Goal: Transaction & Acquisition: Purchase product/service

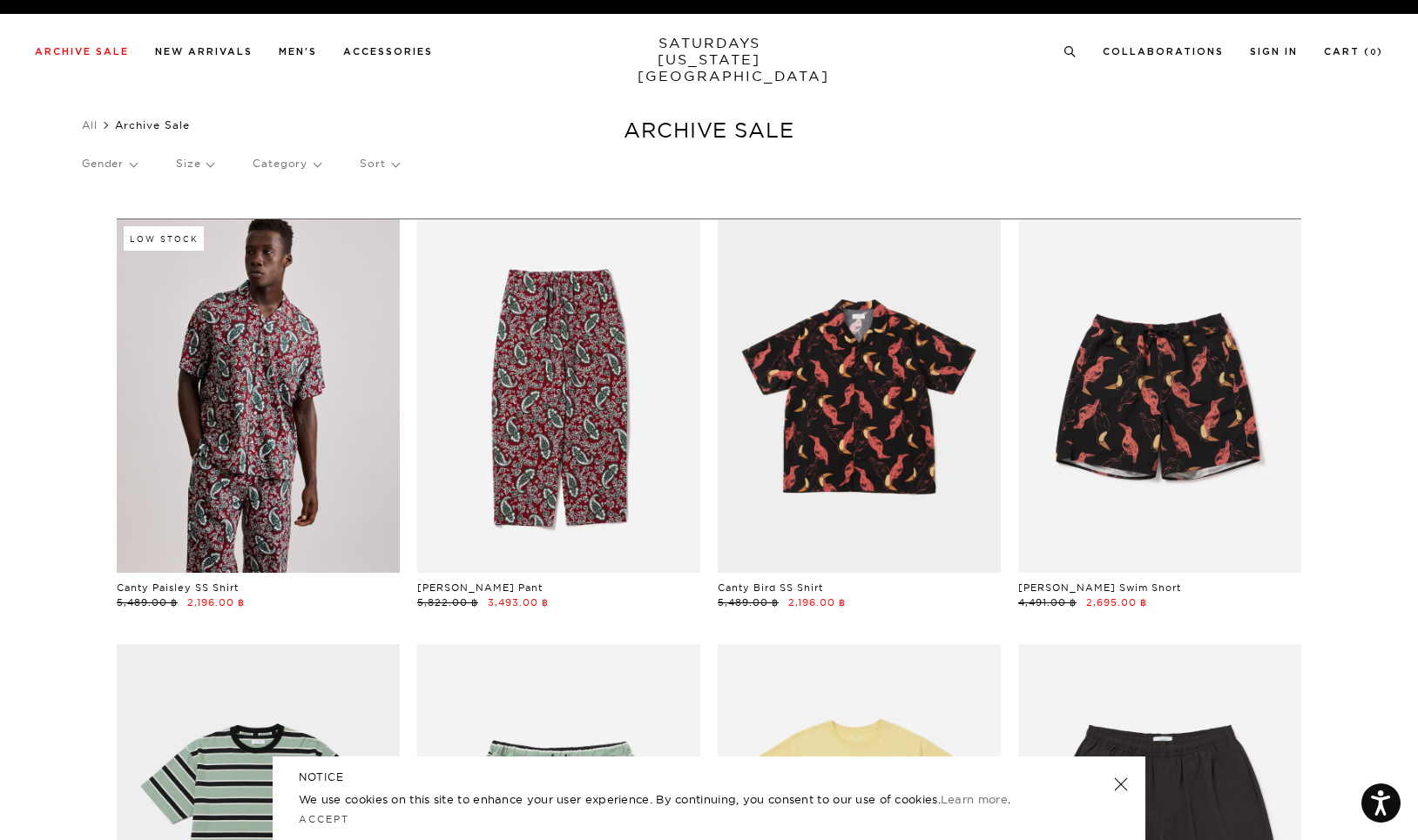
click at [388, 163] on p "Sort" at bounding box center [379, 164] width 39 height 40
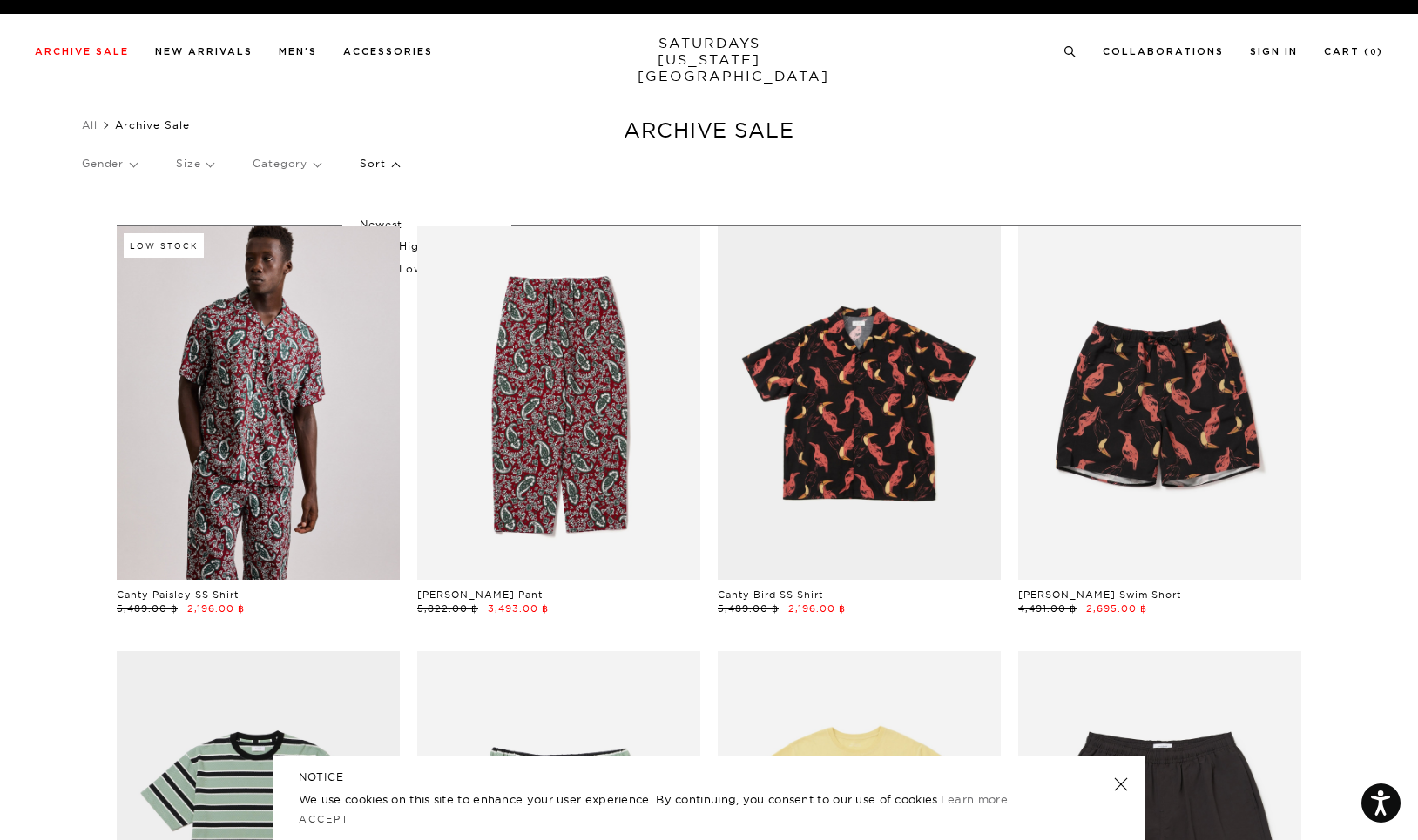
click at [412, 241] on p "Price (Highest-lowest)" at bounding box center [427, 247] width 133 height 23
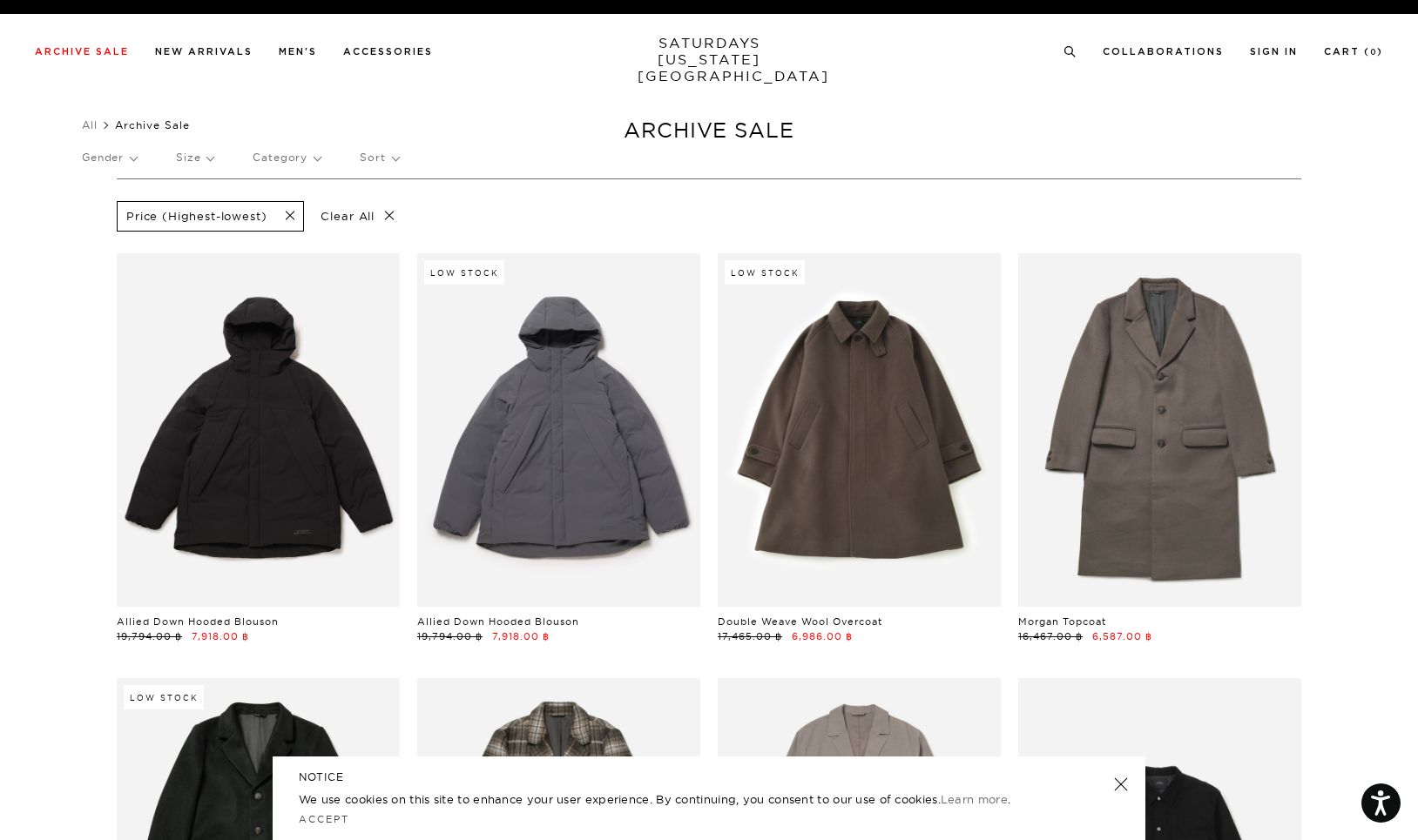
click at [291, 213] on span at bounding box center [285, 216] width 37 height 17
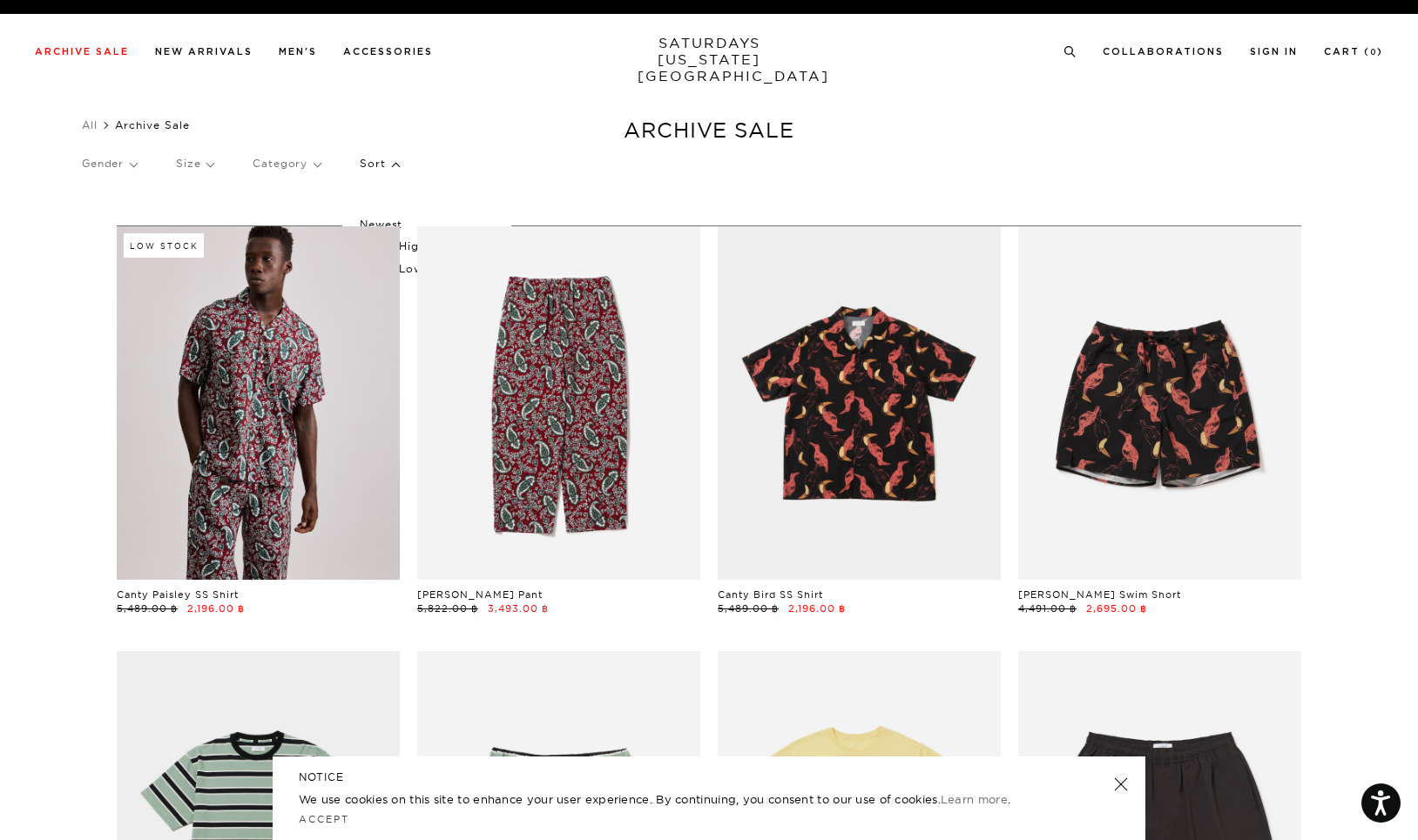
click at [406, 266] on p "Price (Lowest-highest)" at bounding box center [427, 269] width 133 height 23
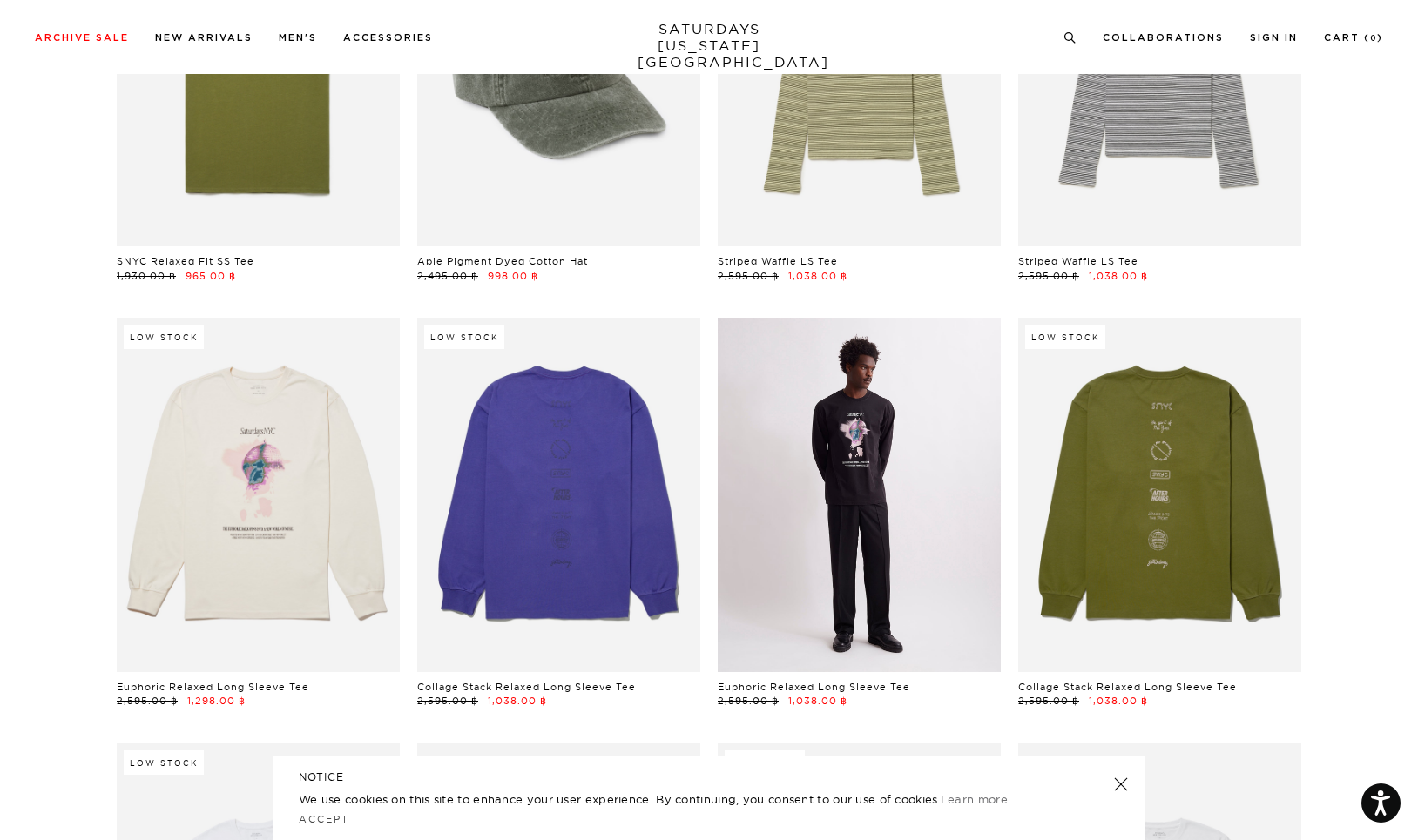
scroll to position [2544, 0]
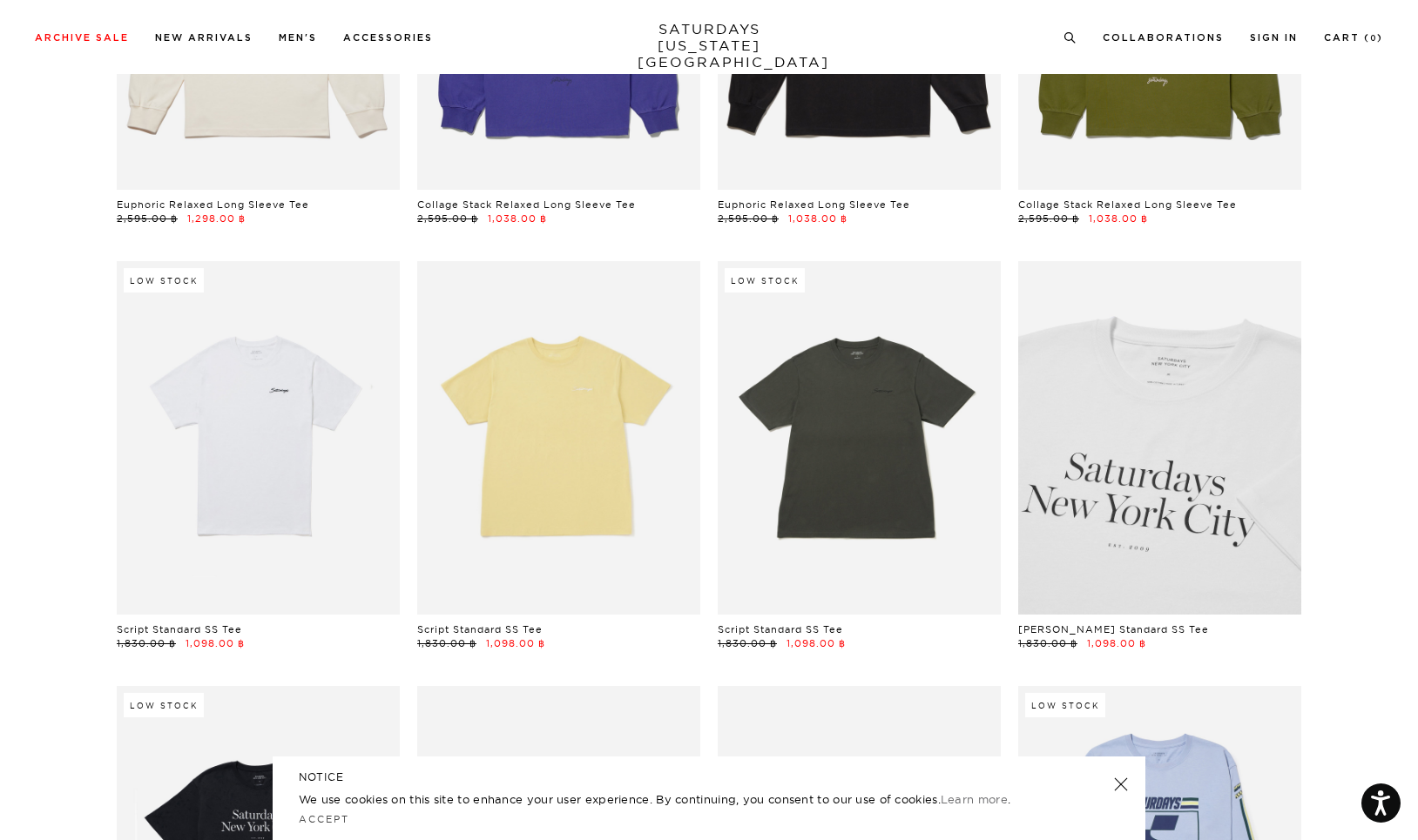
click at [1147, 449] on link at bounding box center [1160, 438] width 283 height 354
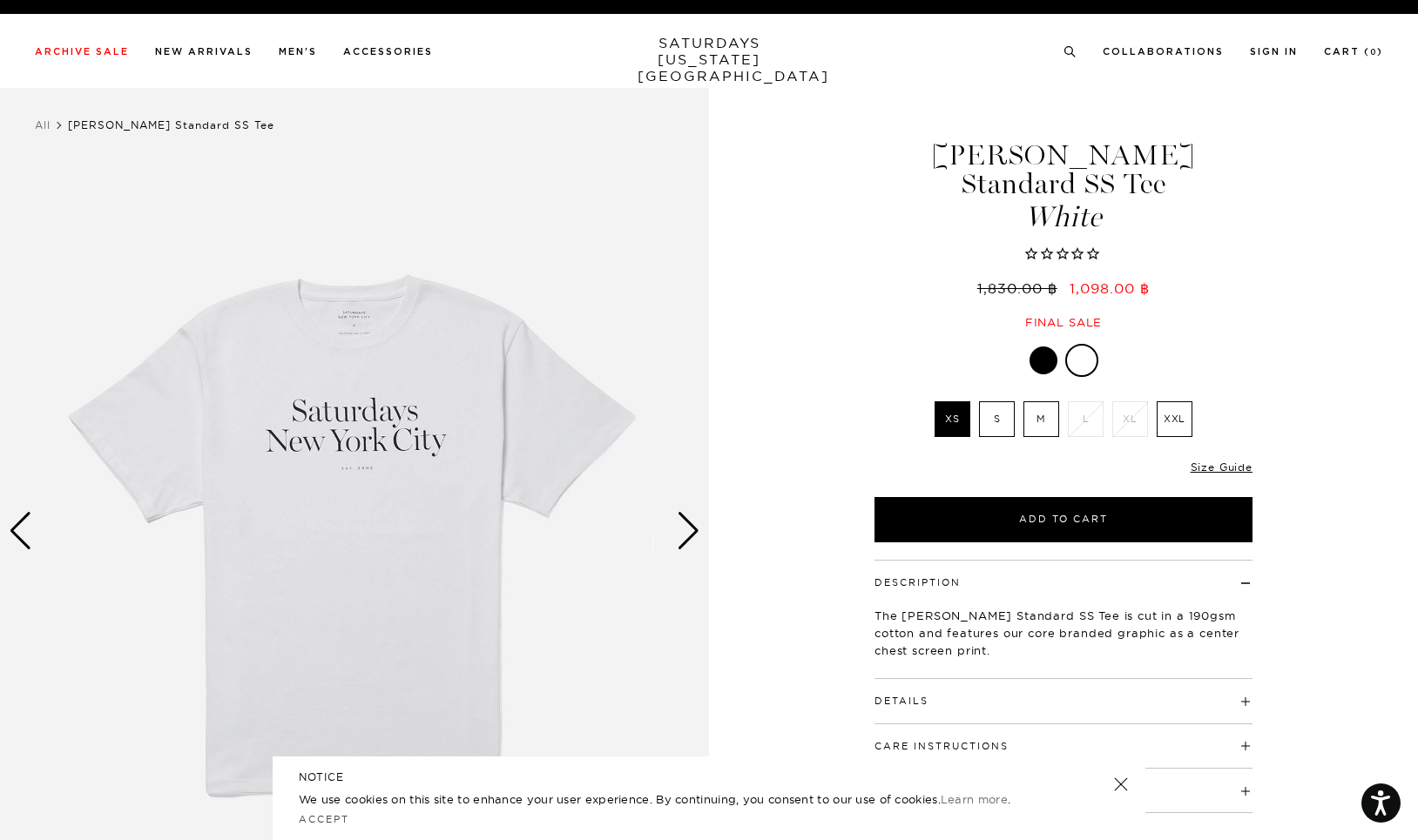
click at [1047, 401] on label "M" at bounding box center [1041, 419] width 36 height 36
click at [0, 0] on input "M" at bounding box center [0, 0] width 0 height 0
click at [1241, 461] on link "Size Guide" at bounding box center [1221, 467] width 61 height 13
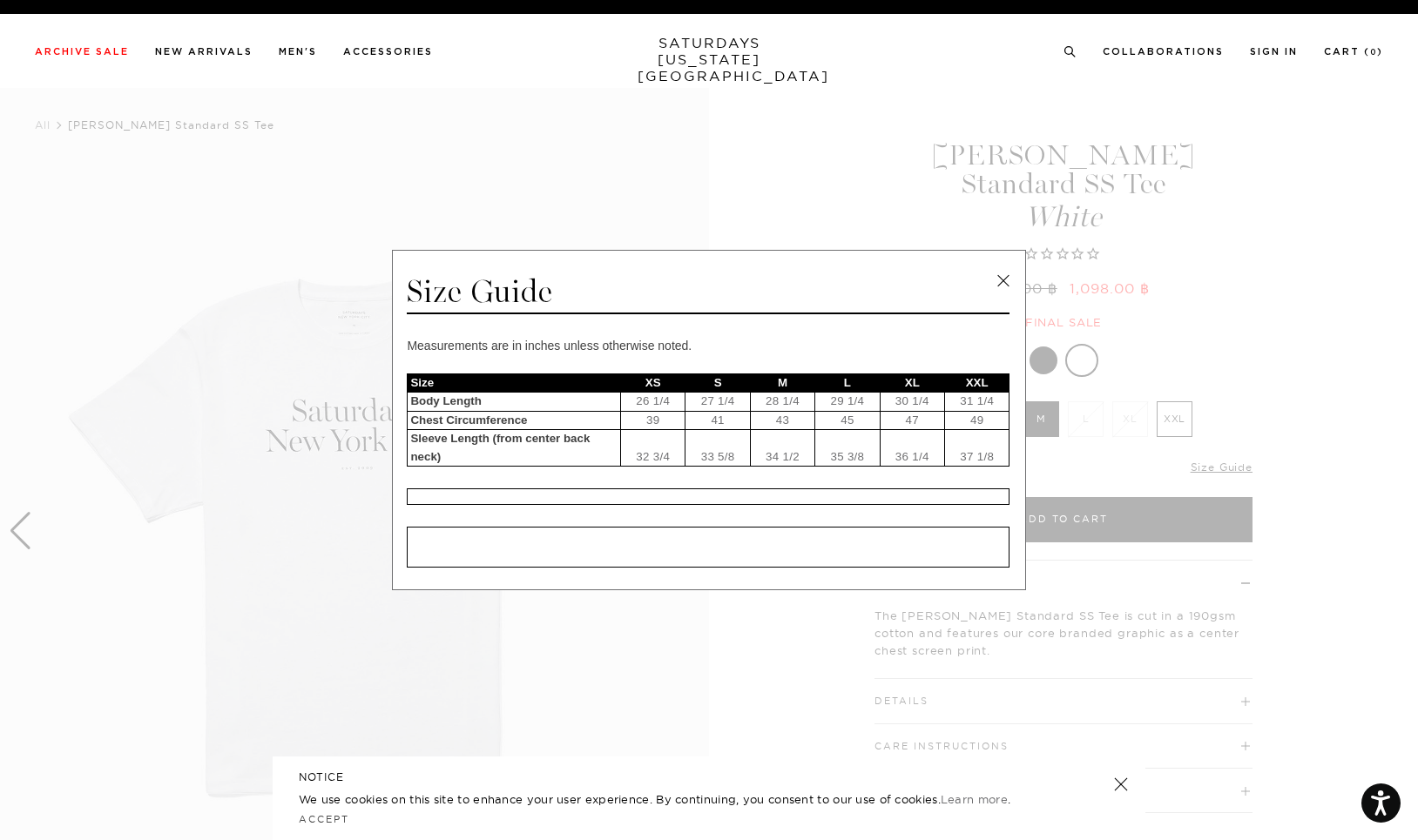
click at [1282, 391] on span at bounding box center [702, 420] width 1405 height 840
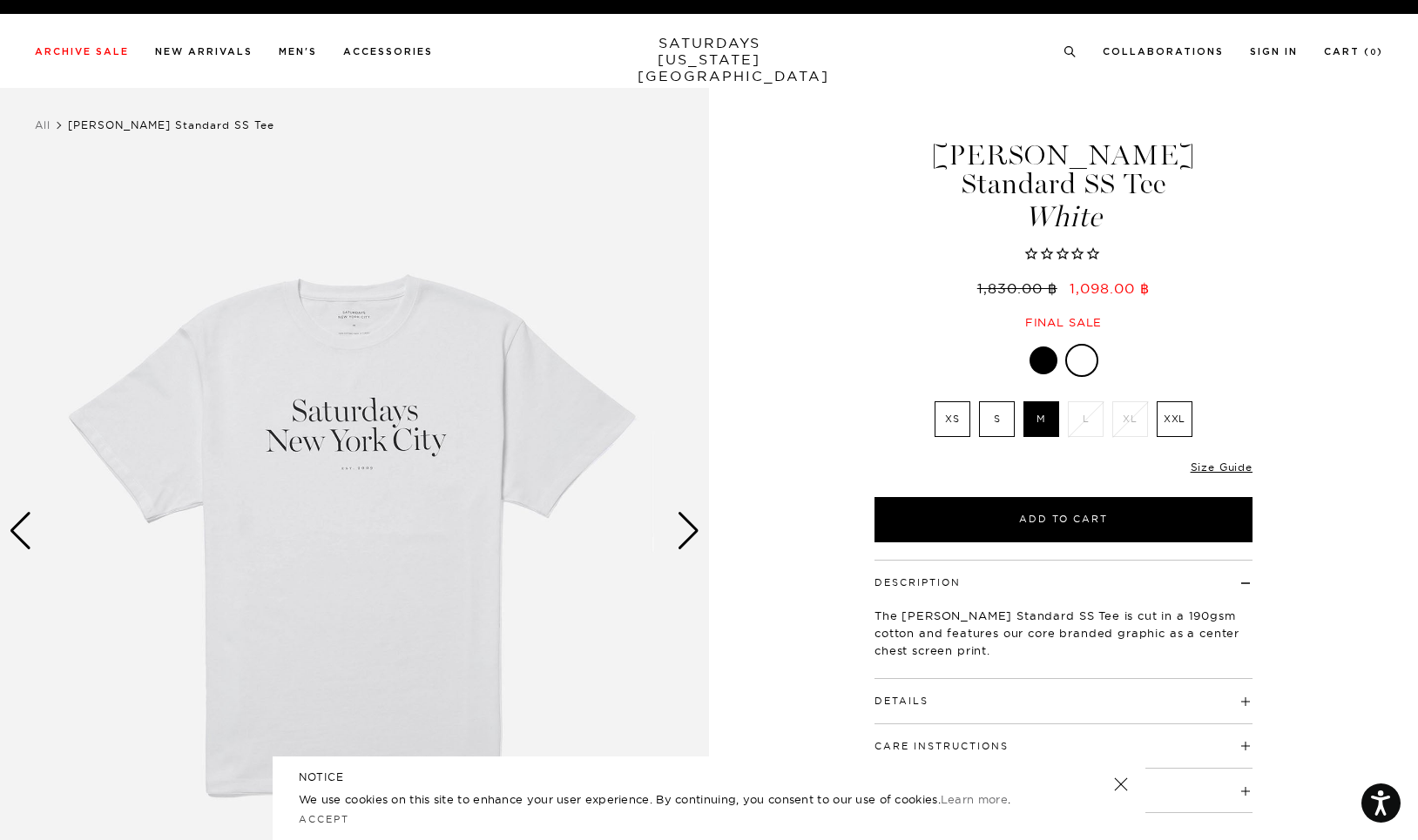
click at [698, 526] on div "Next slide" at bounding box center [688, 531] width 24 height 39
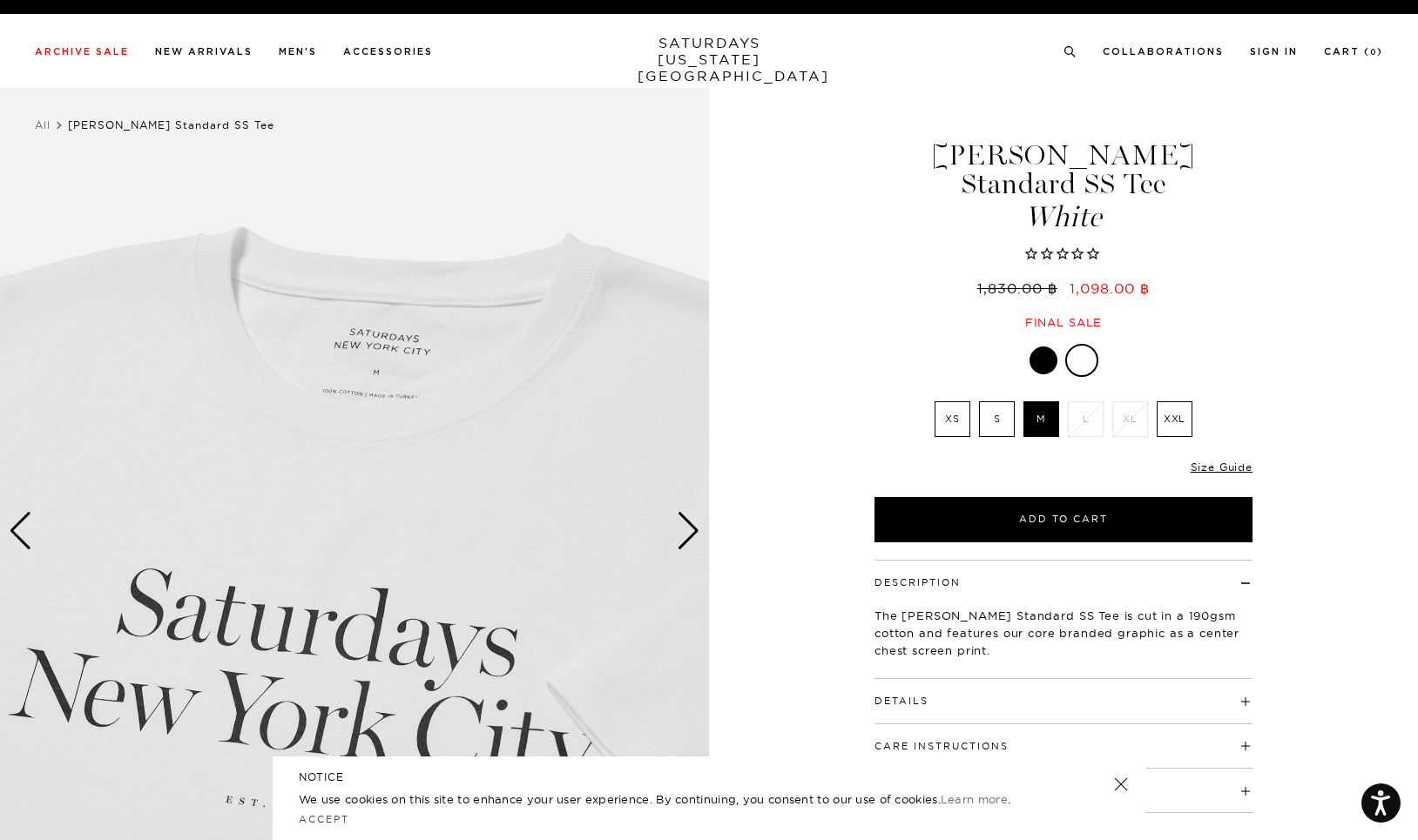
click at [698, 525] on div "Next slide" at bounding box center [688, 531] width 24 height 39
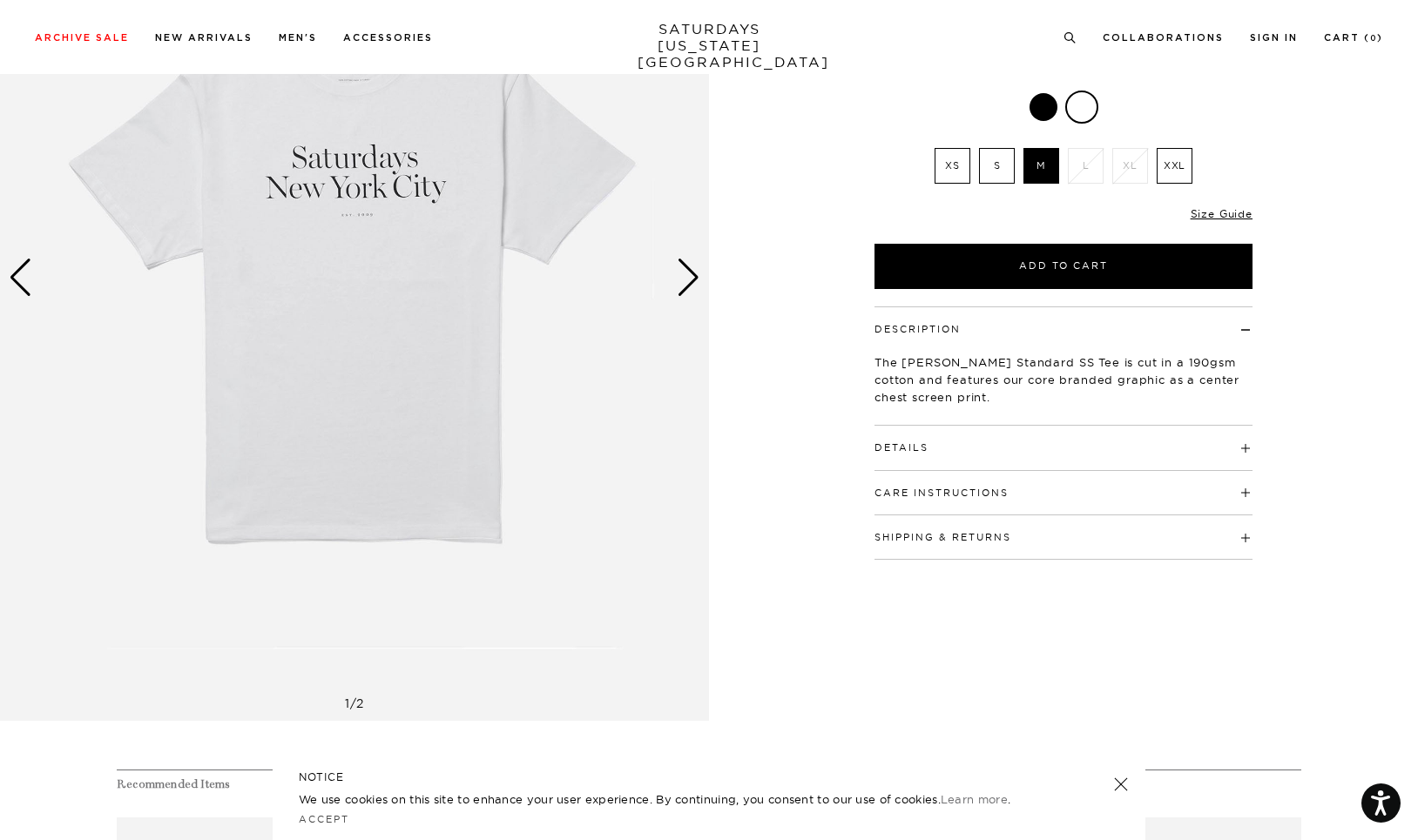
scroll to position [136, 0]
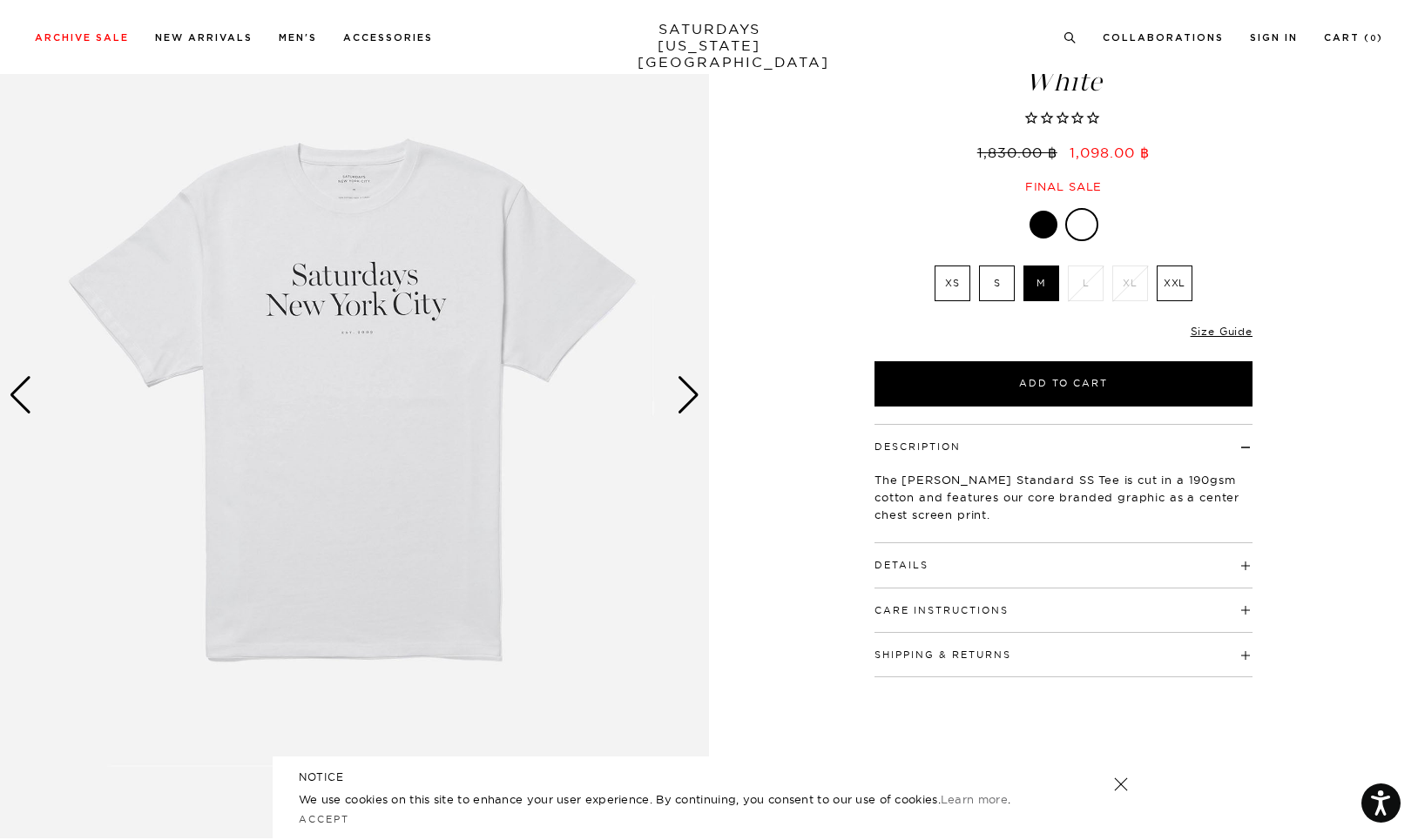
click at [940, 543] on h4 "Details" at bounding box center [1063, 557] width 378 height 29
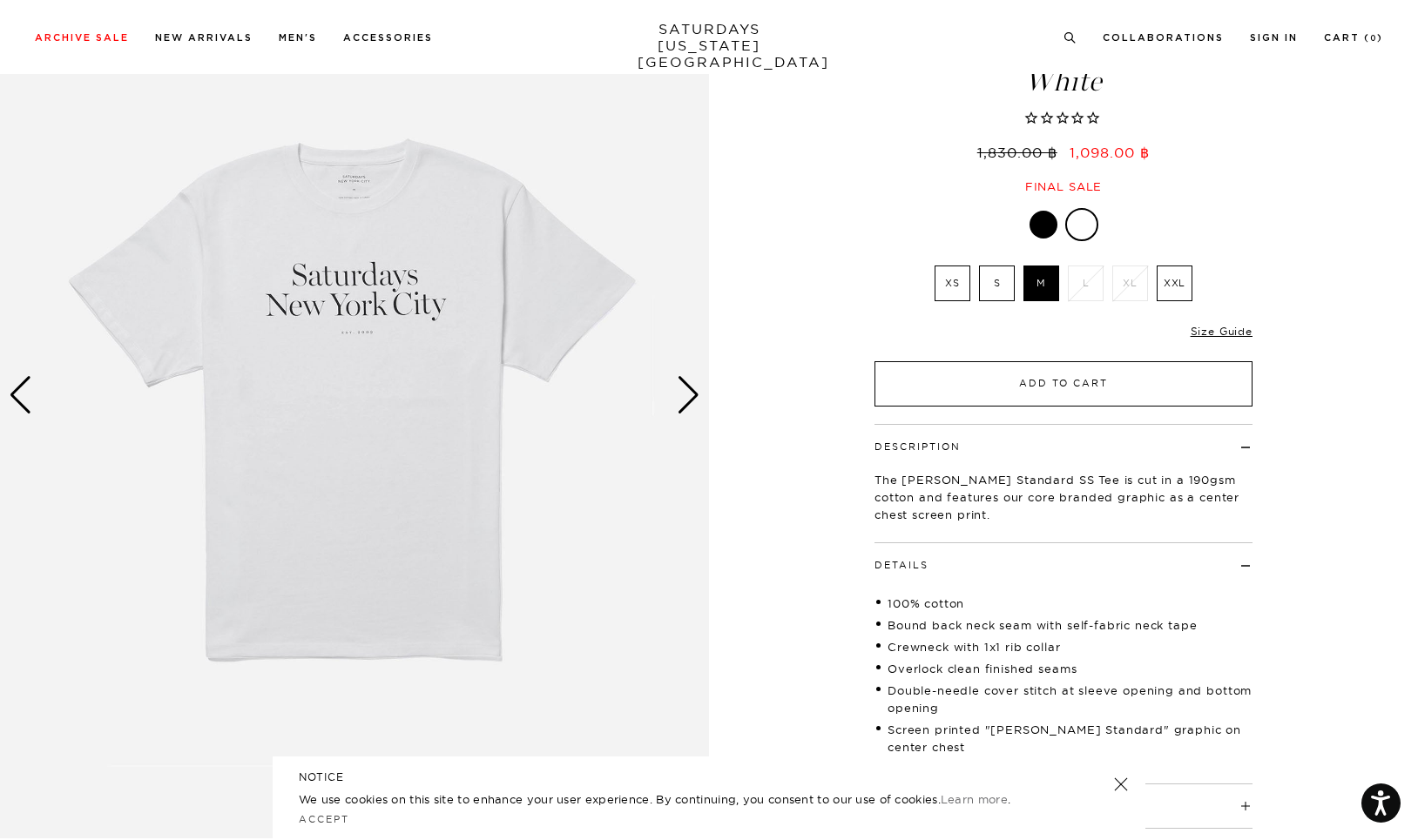
click at [1060, 362] on button "Add to Cart" at bounding box center [1063, 384] width 378 height 46
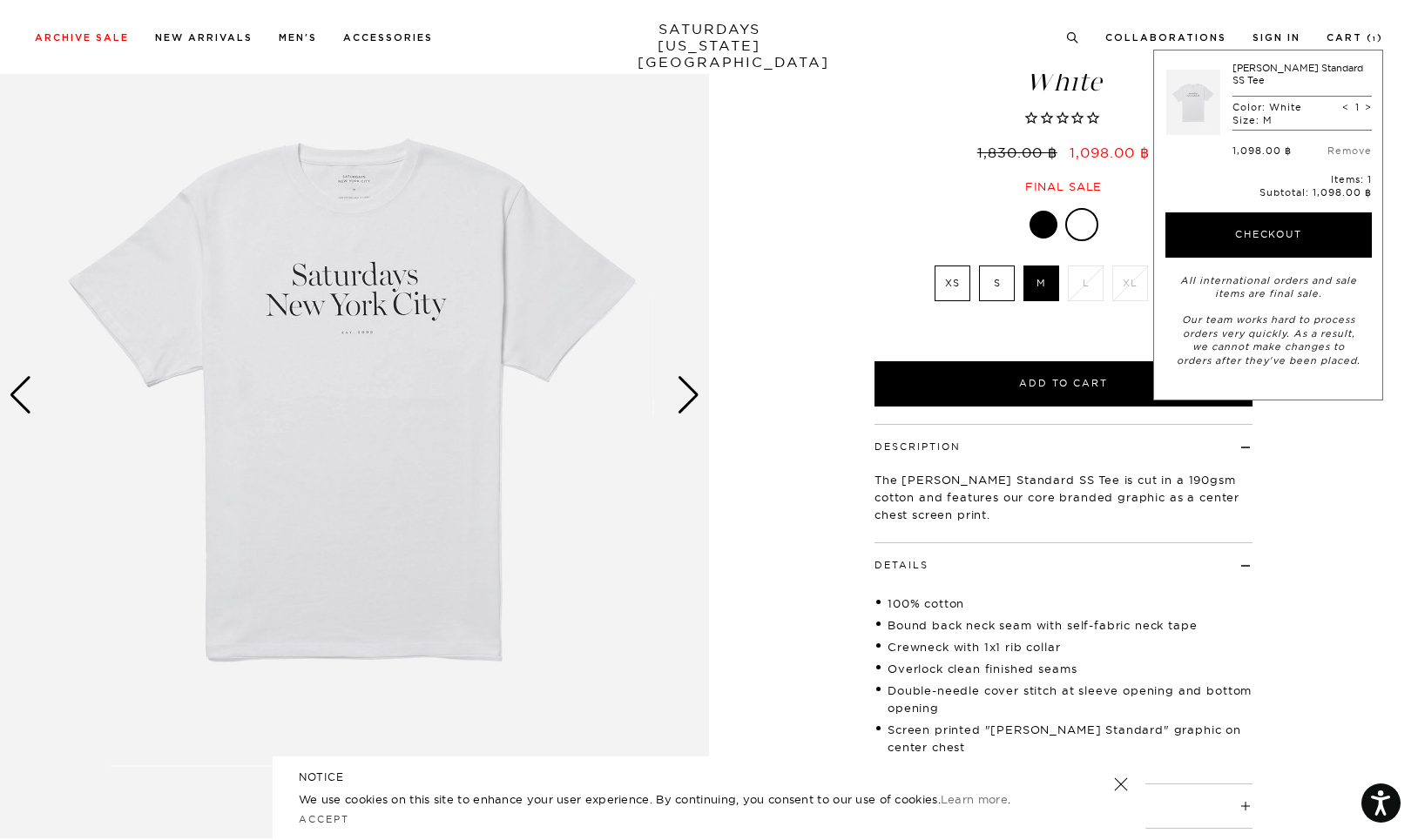
scroll to position [0, 0]
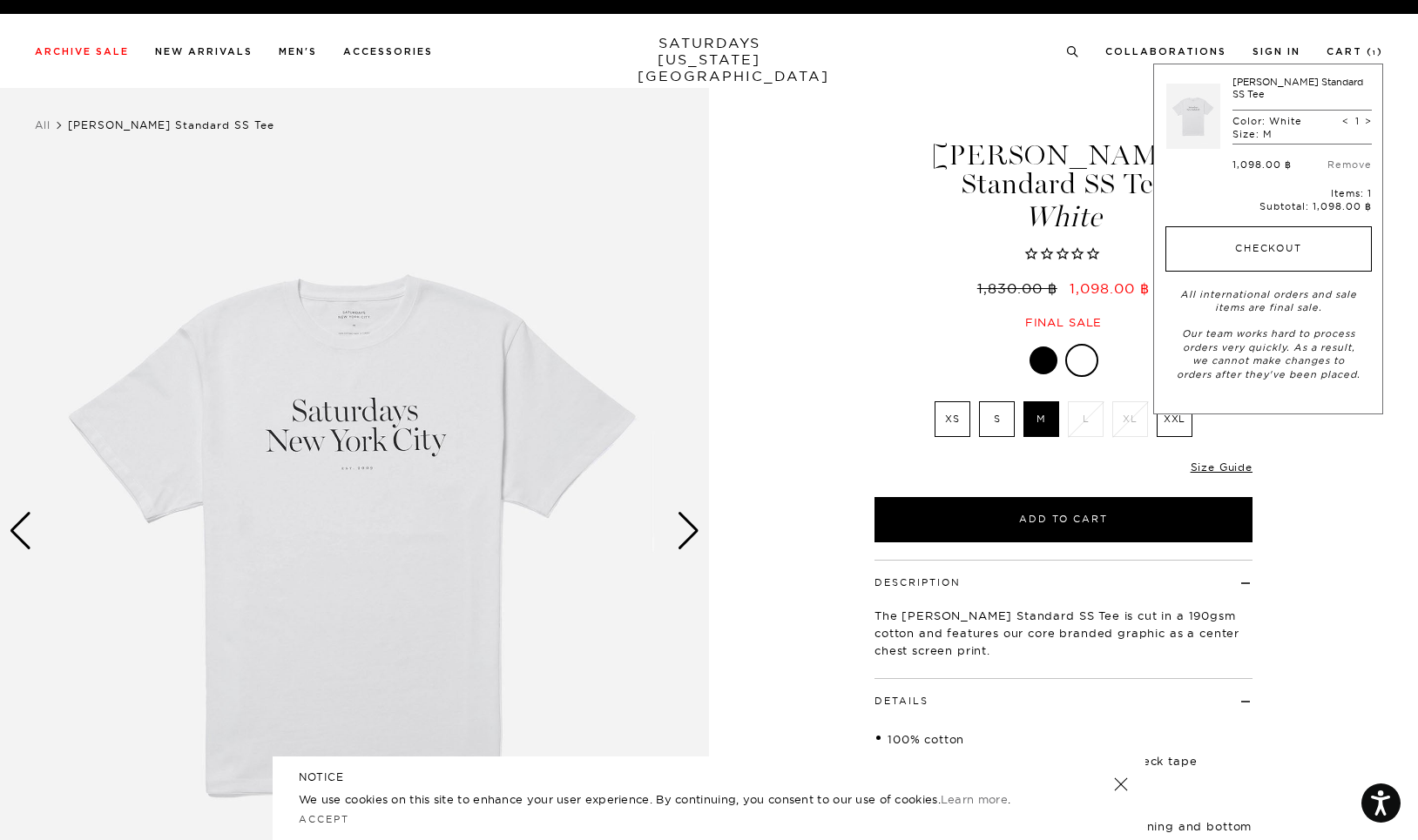
click at [1286, 239] on button "Checkout" at bounding box center [1269, 249] width 206 height 46
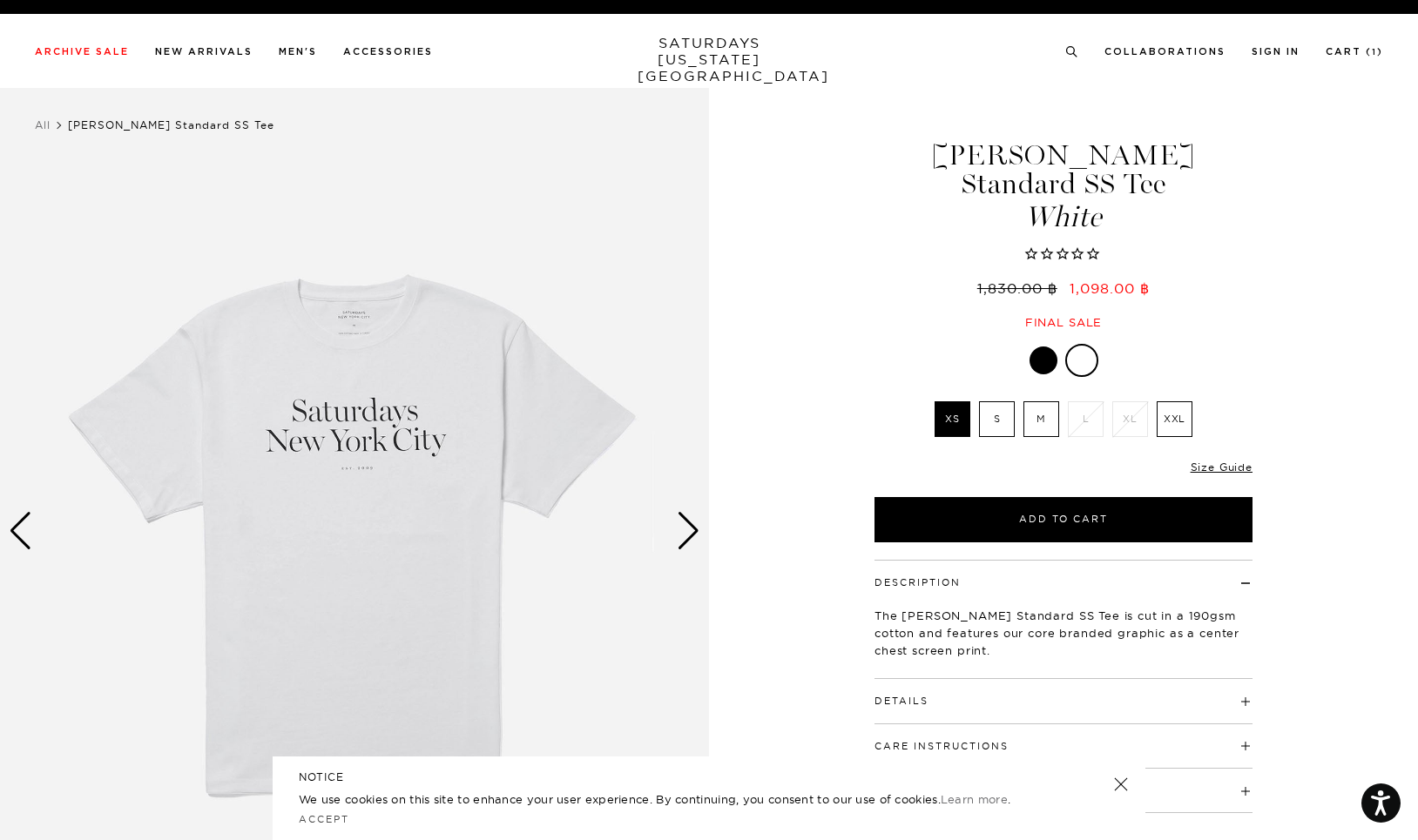
click at [684, 530] on div "Next slide" at bounding box center [688, 531] width 24 height 39
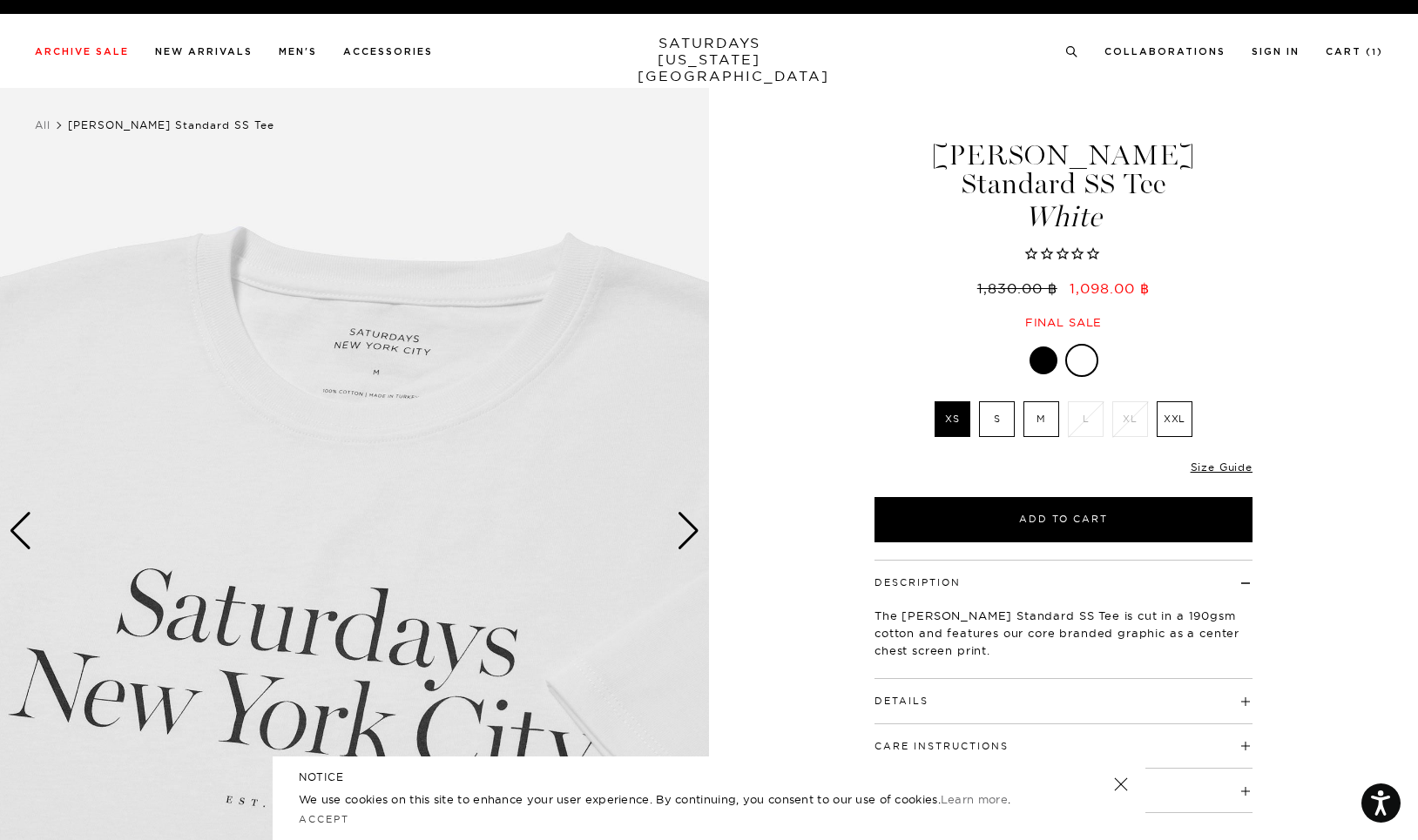
click at [683, 528] on div "Next slide" at bounding box center [688, 531] width 24 height 39
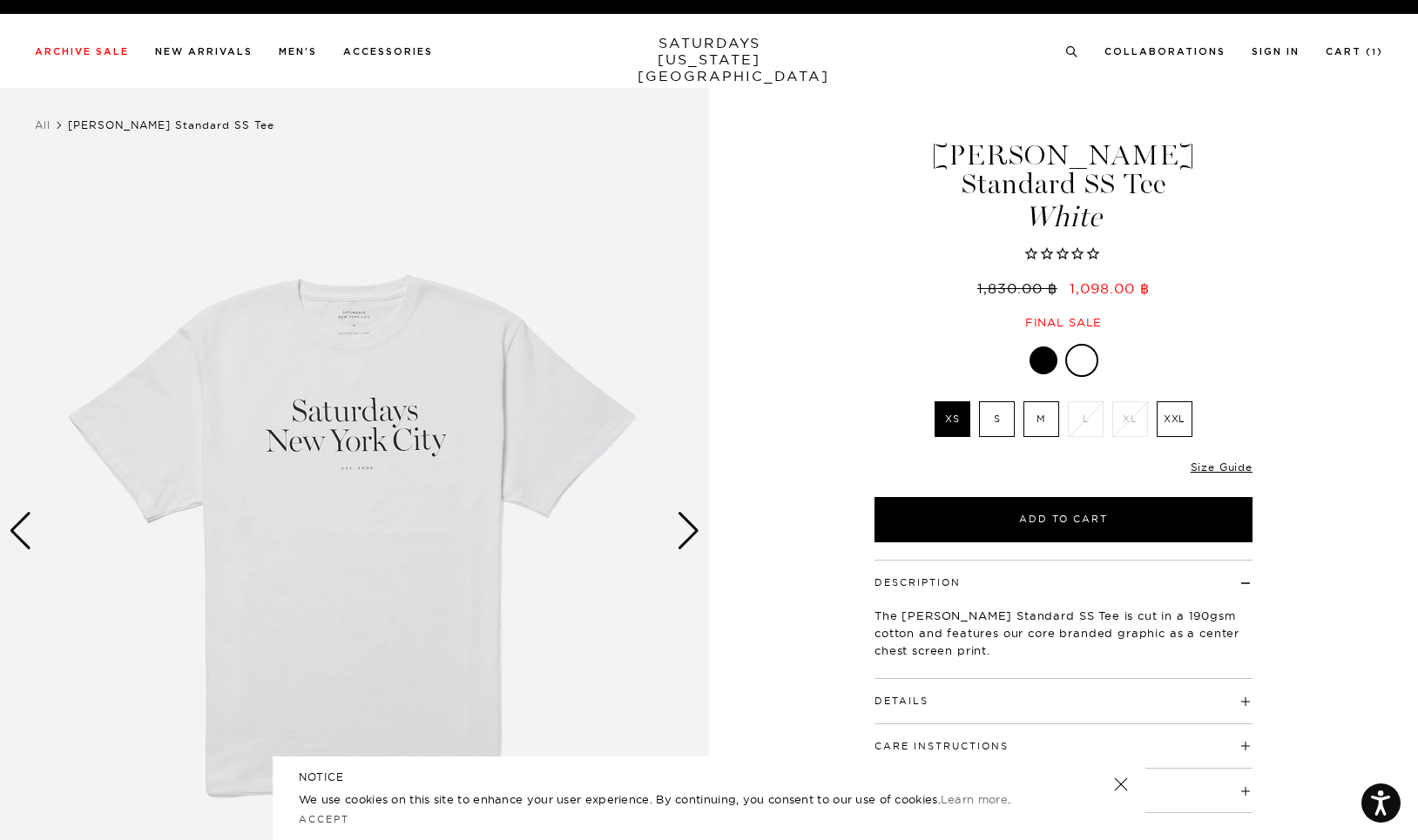
click at [683, 525] on div "Next slide" at bounding box center [688, 531] width 24 height 39
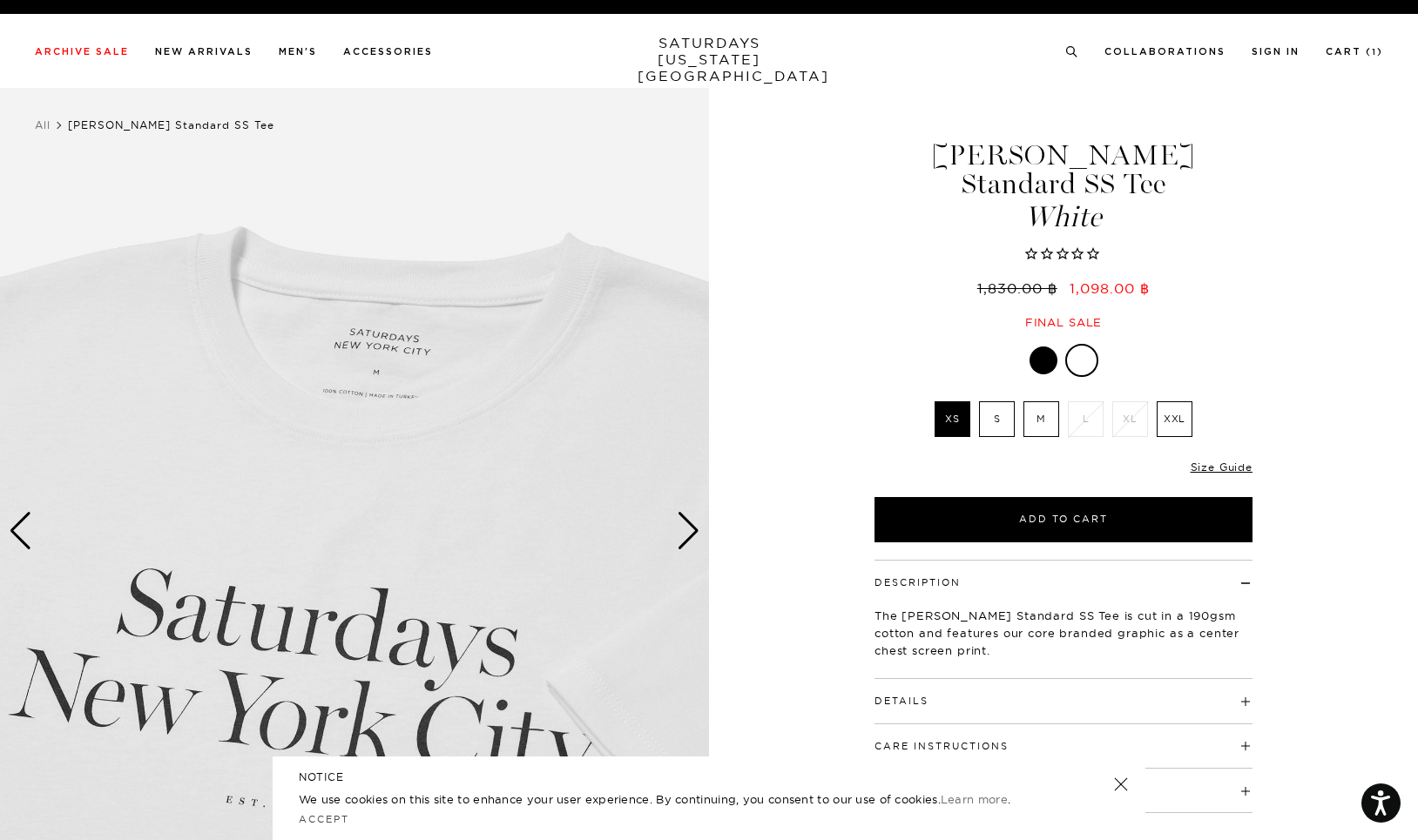
click at [683, 525] on div "Next slide" at bounding box center [688, 531] width 24 height 39
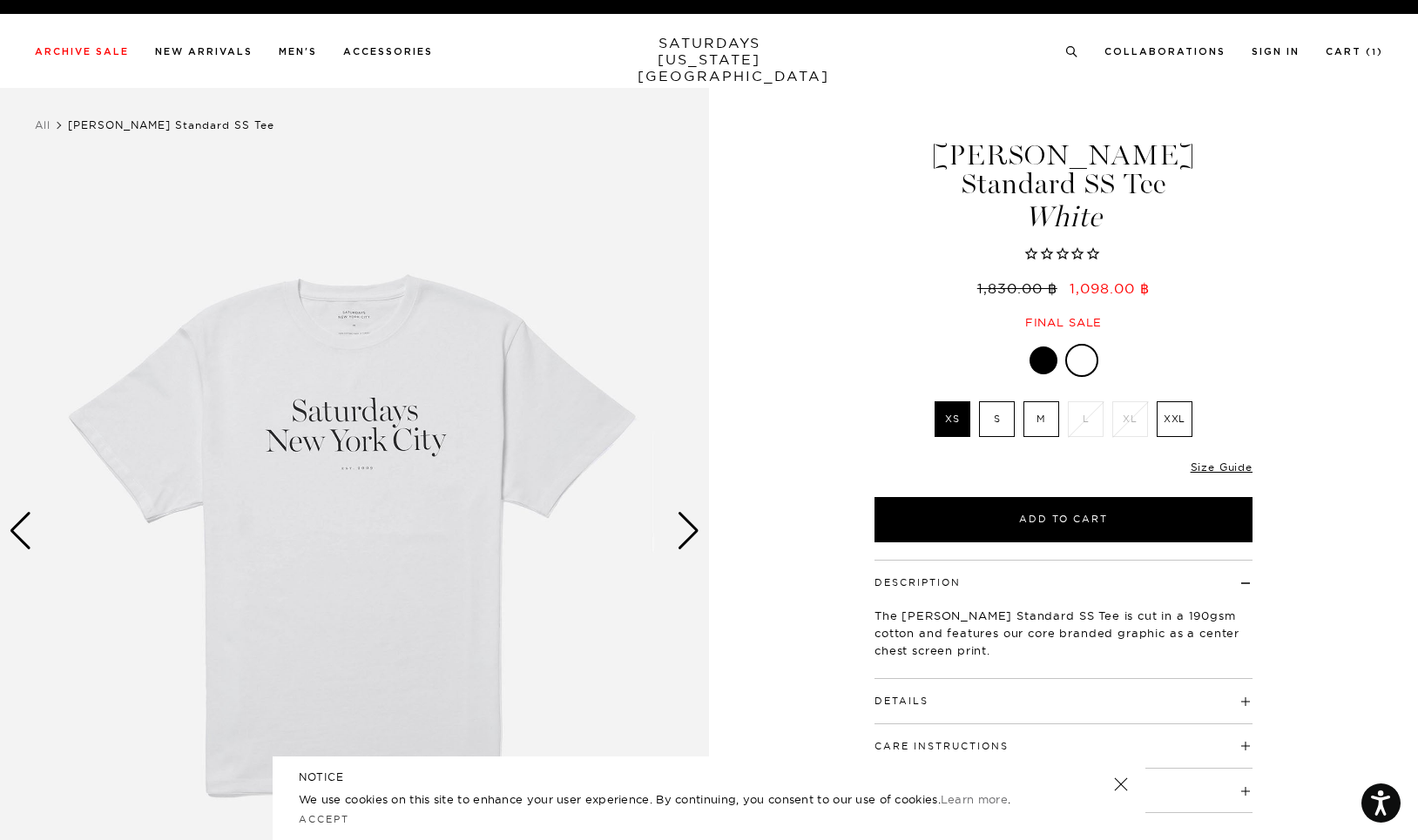
click at [688, 528] on div "Next slide" at bounding box center [688, 531] width 24 height 39
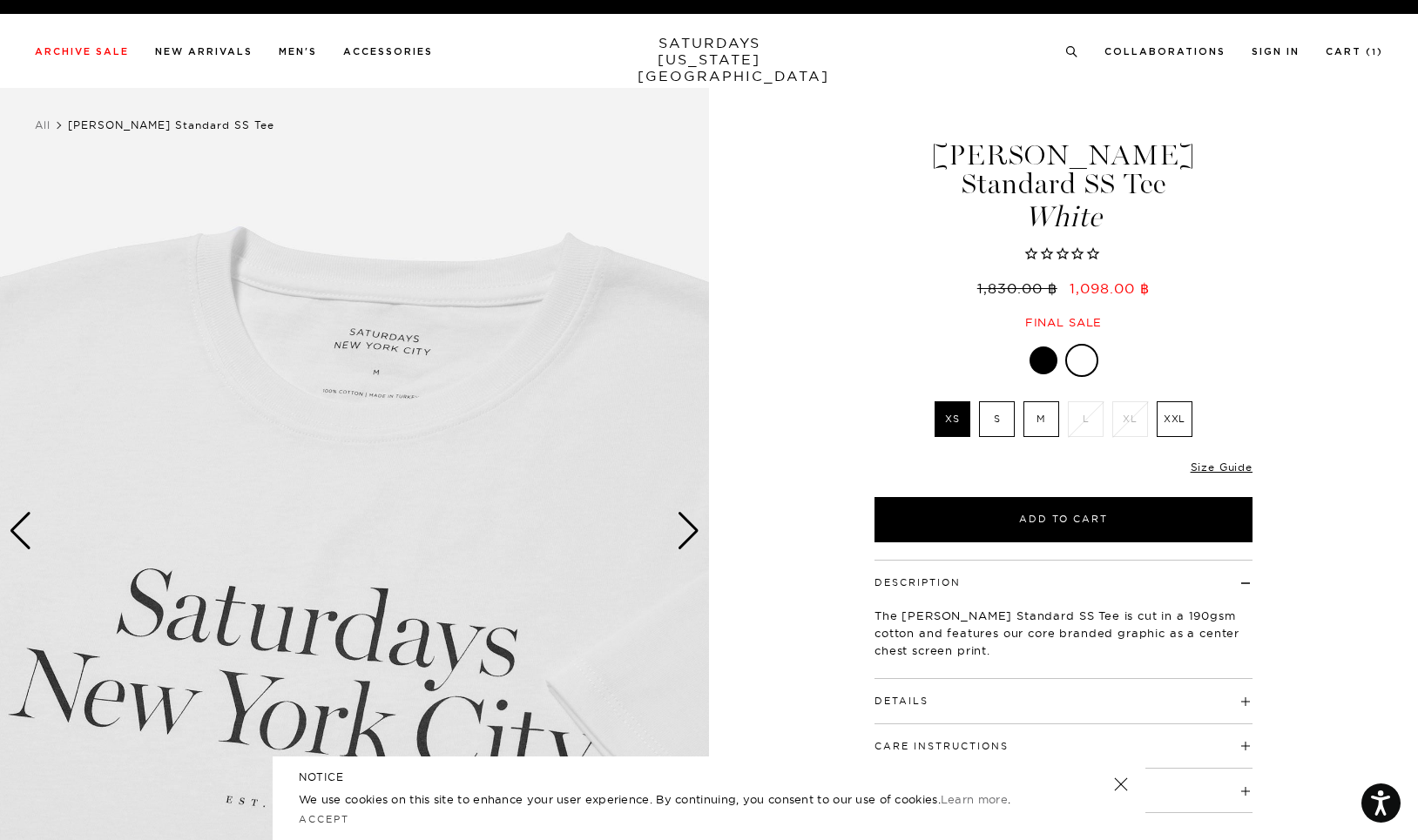
click at [688, 528] on div "Next slide" at bounding box center [688, 531] width 24 height 39
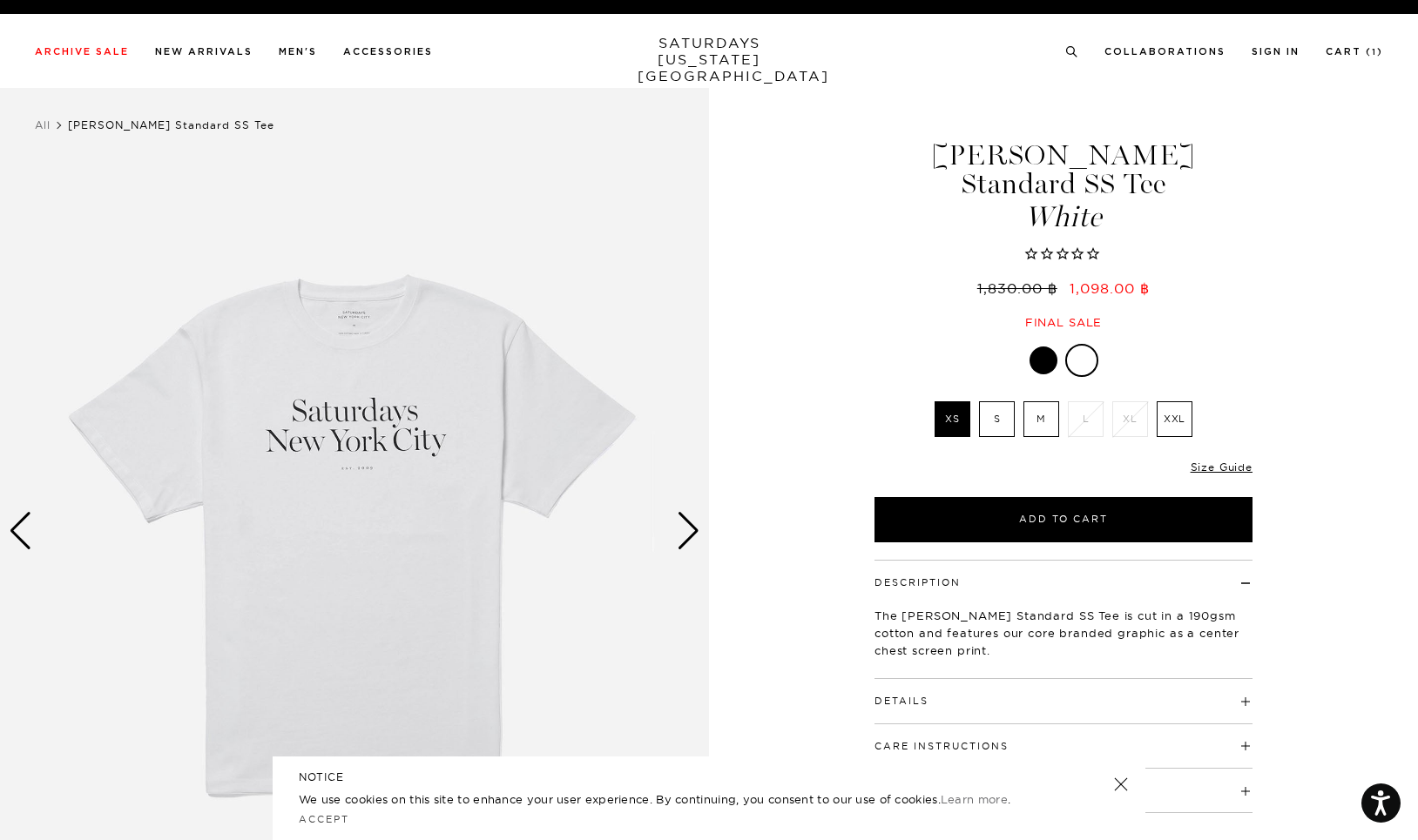
click at [688, 526] on div "Next slide" at bounding box center [688, 531] width 24 height 39
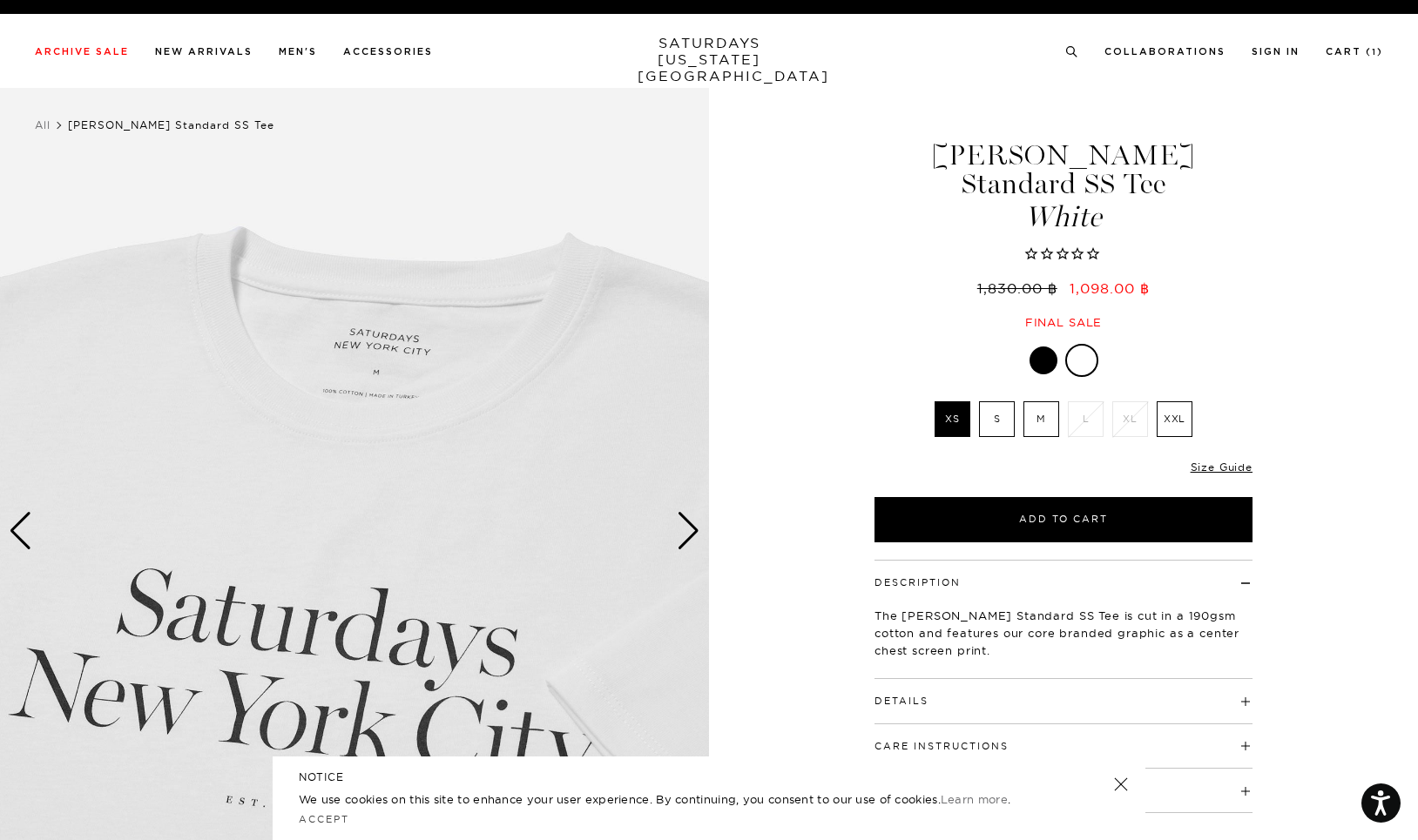
click at [688, 526] on div "Next slide" at bounding box center [688, 531] width 24 height 39
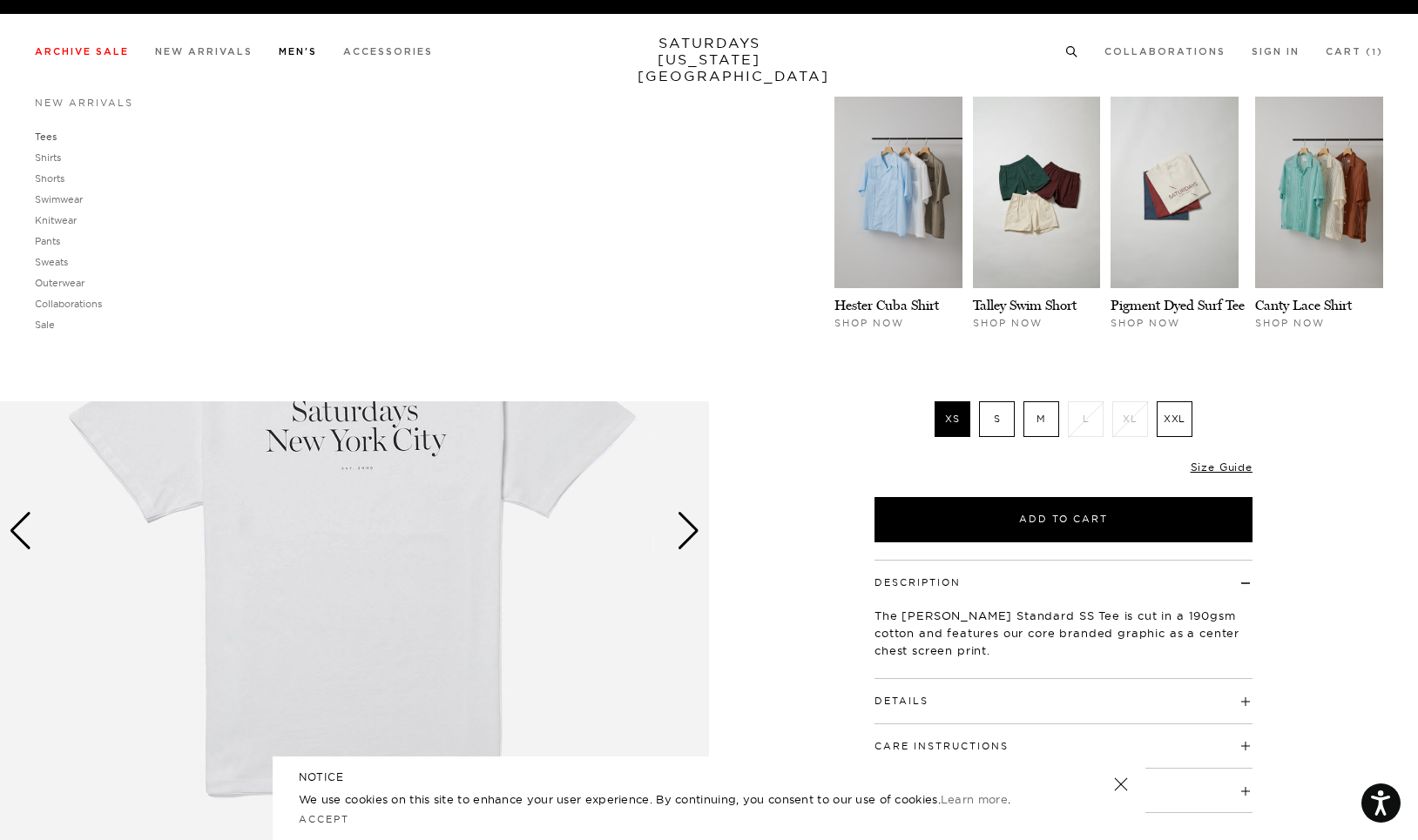
click at [50, 134] on link "Tees" at bounding box center [46, 137] width 22 height 12
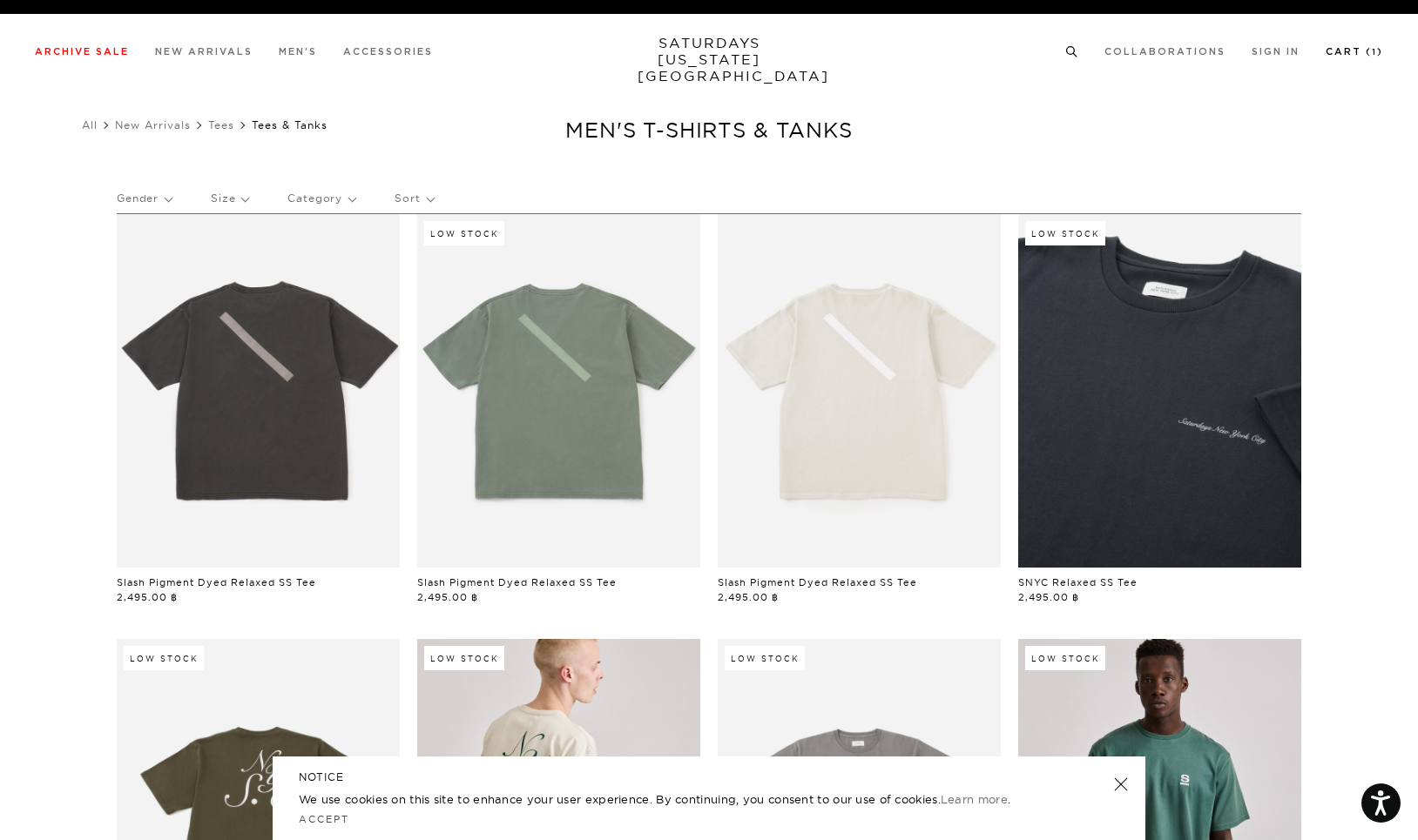
click at [1350, 52] on link "Cart ( 1 )" at bounding box center [1354, 52] width 57 height 10
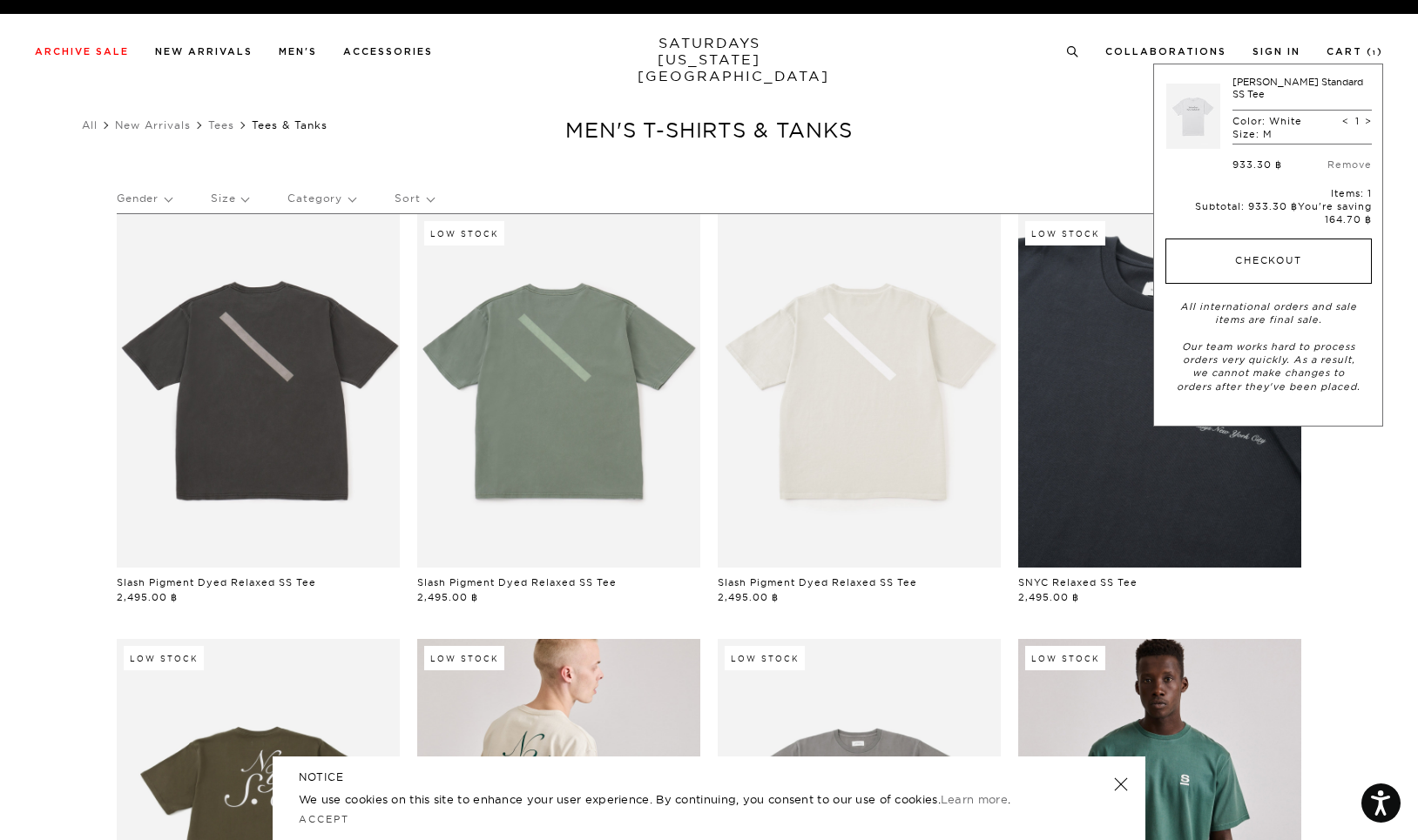
click at [1313, 241] on button "Checkout" at bounding box center [1269, 262] width 206 height 46
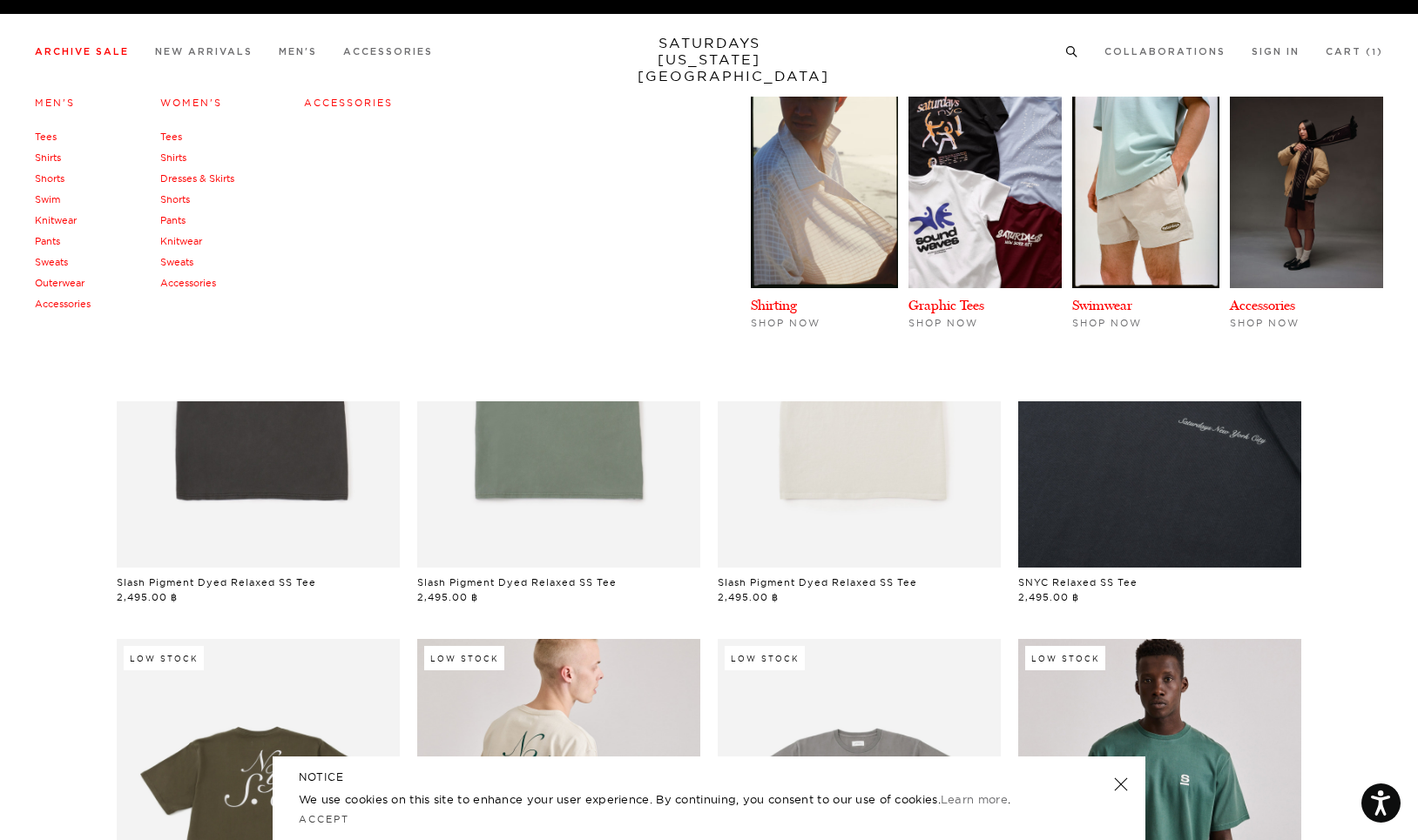
click at [60, 51] on link "Archive Sale" at bounding box center [82, 52] width 94 height 10
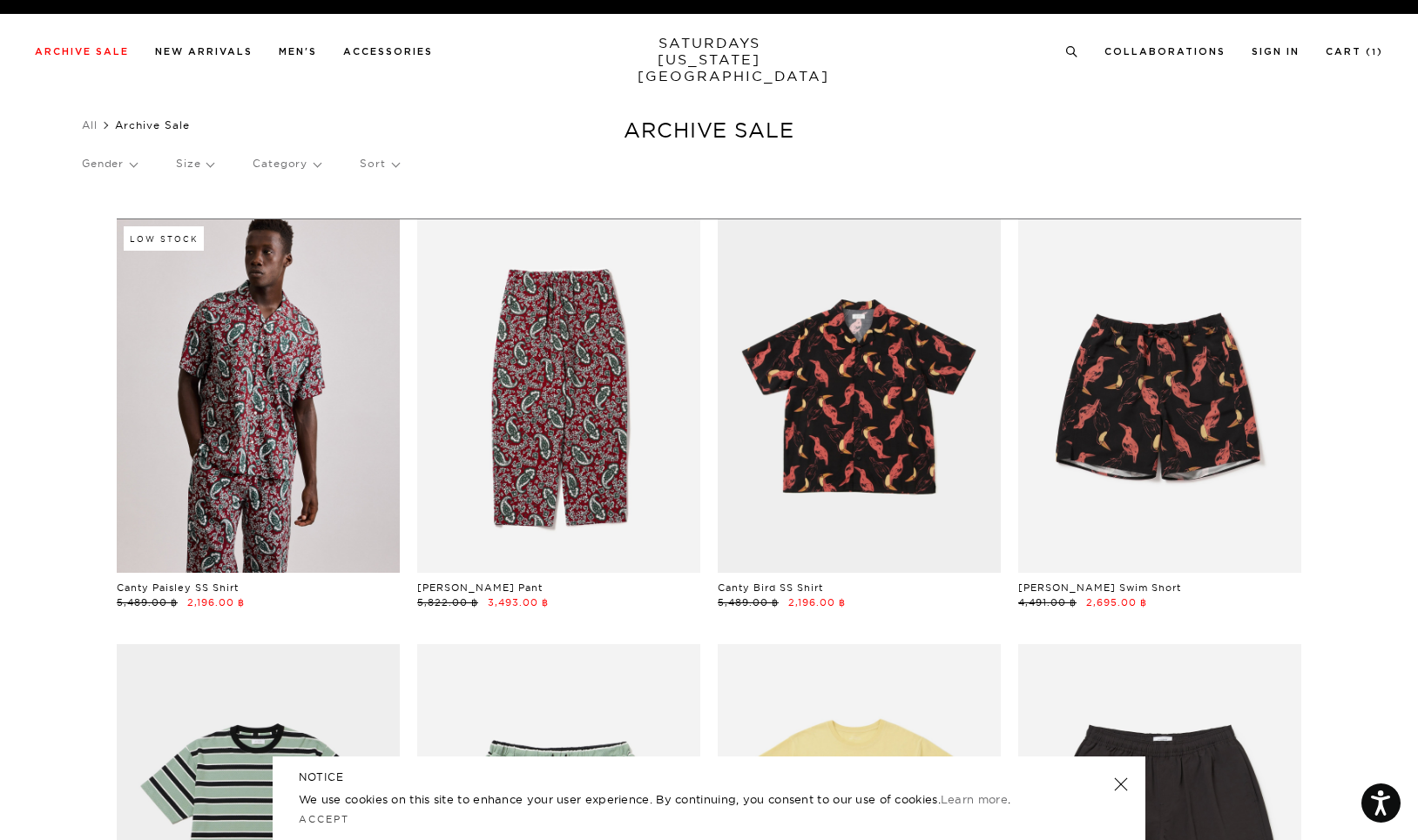
click at [392, 156] on p "Sort" at bounding box center [379, 164] width 39 height 40
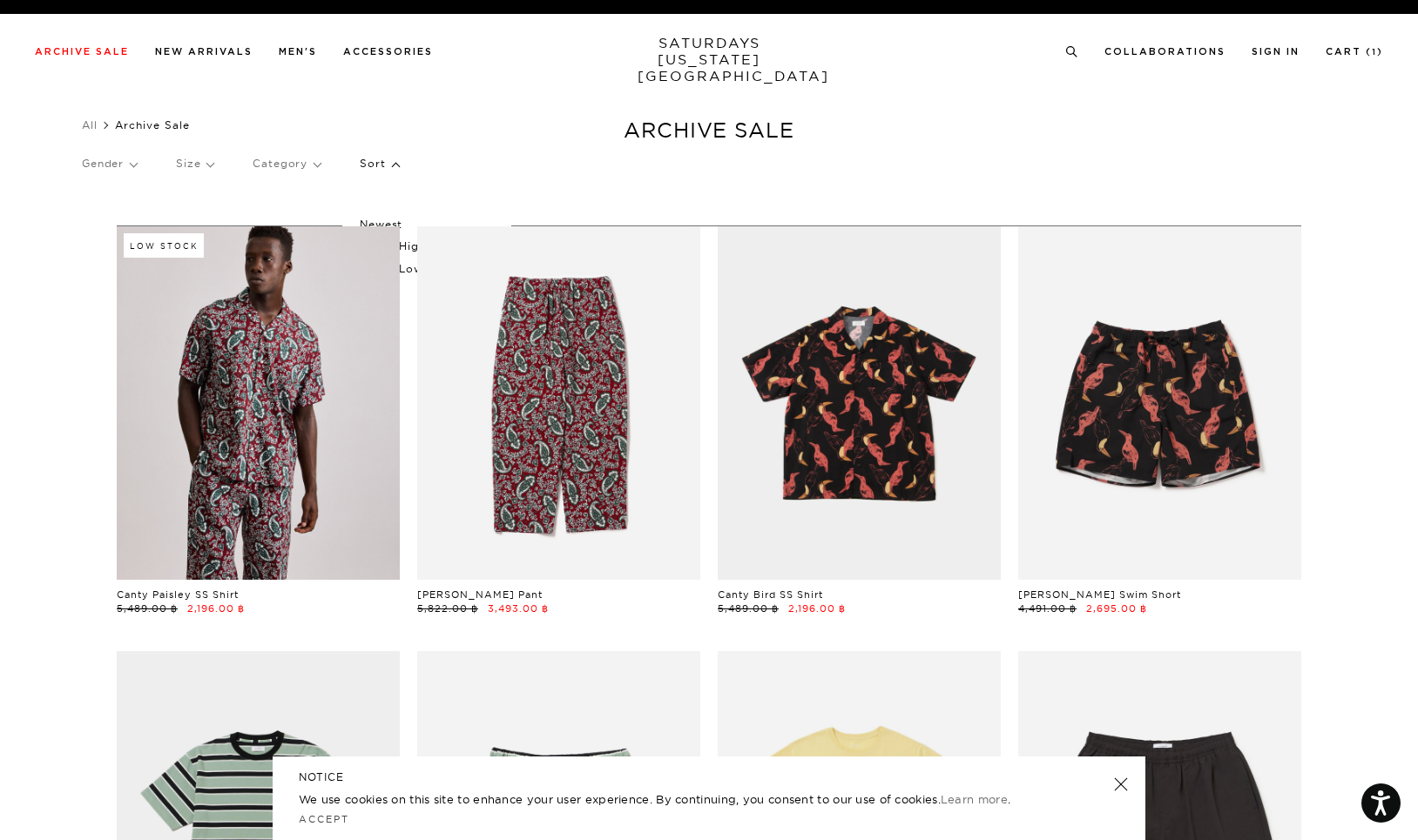
click at [406, 270] on p "Price (Lowest-highest)" at bounding box center [427, 269] width 133 height 23
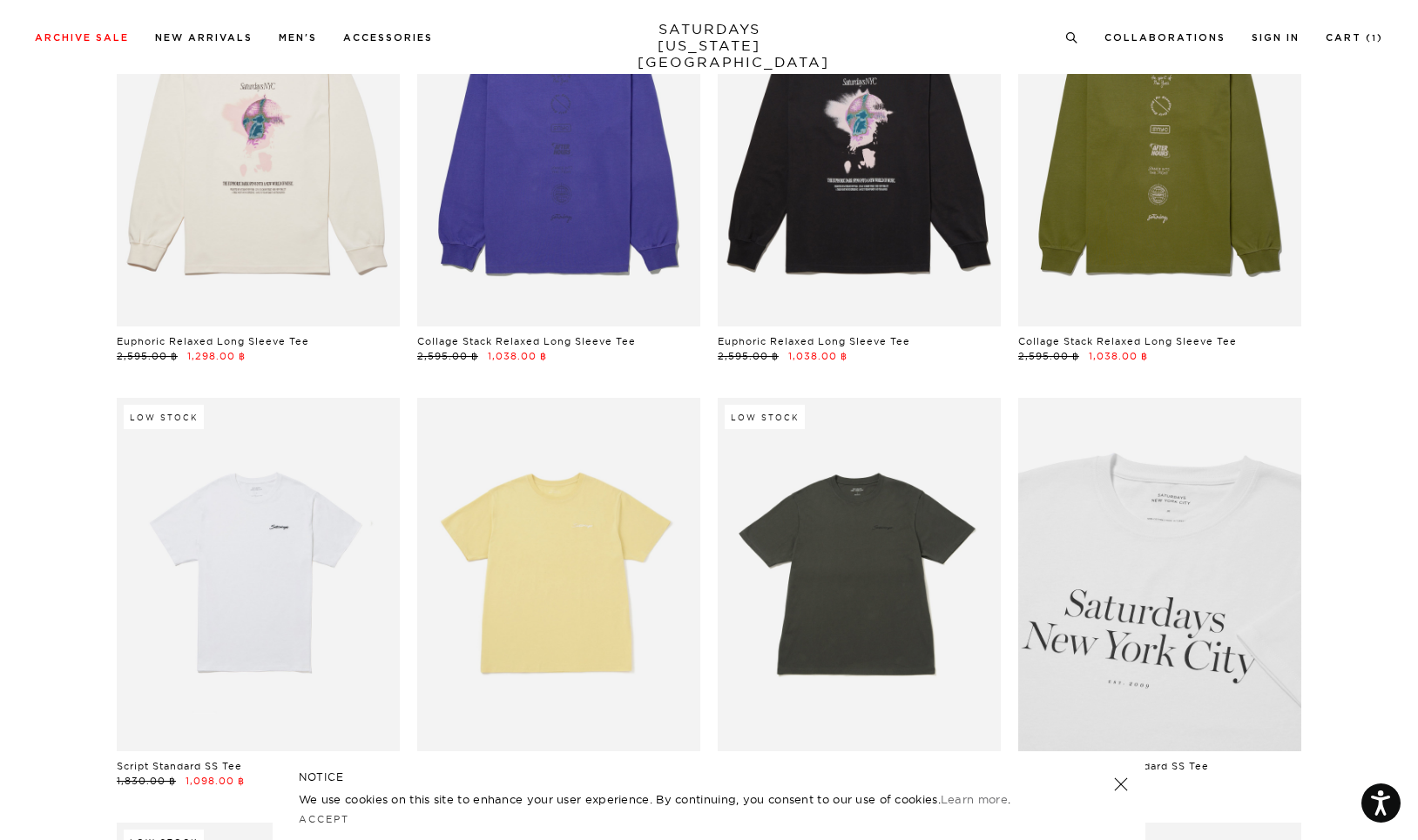
scroll to position [2877, 0]
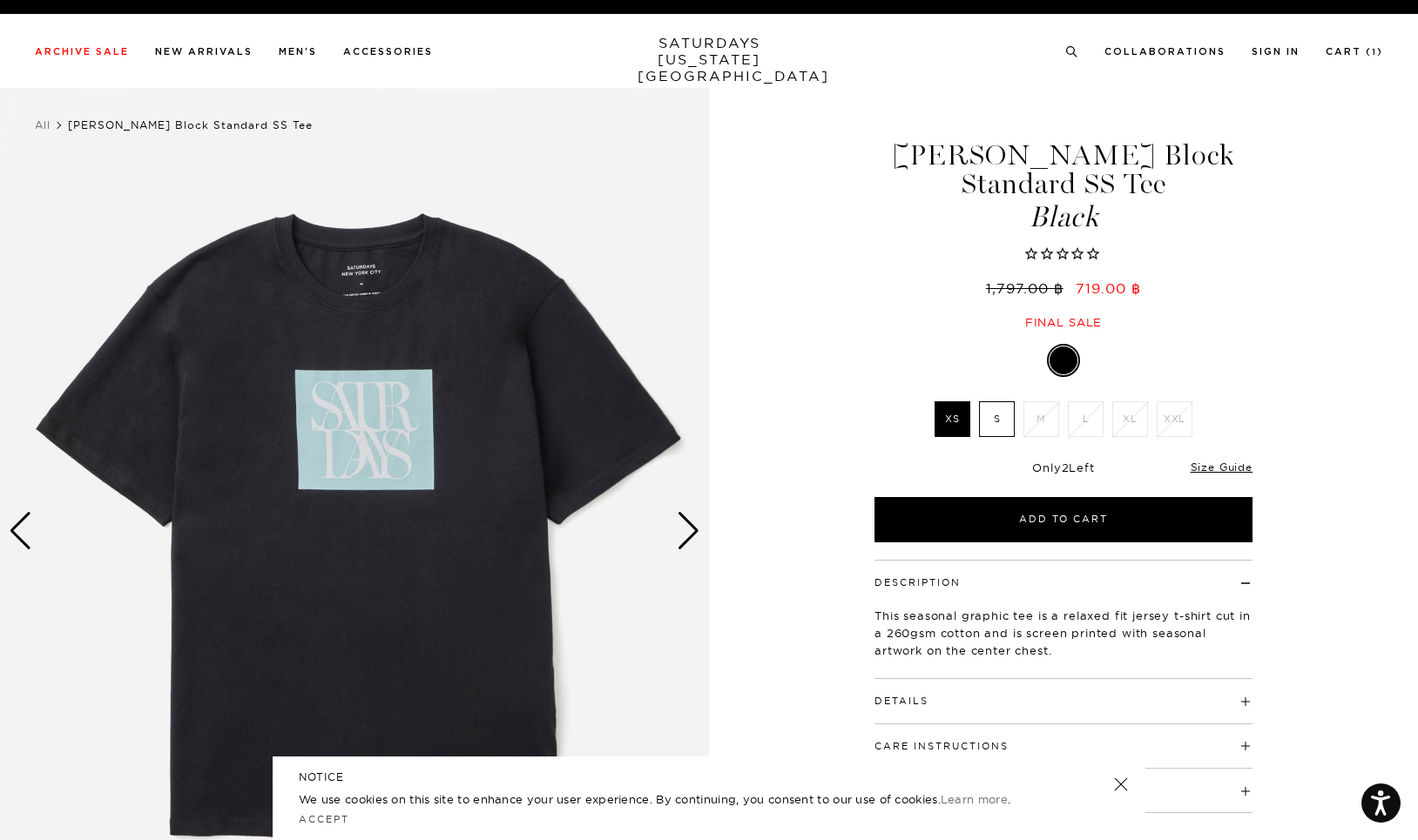
click at [998, 401] on label "S" at bounding box center [997, 419] width 36 height 36
click at [0, 0] on input "S" at bounding box center [0, 0] width 0 height 0
click at [695, 537] on div "Next slide" at bounding box center [688, 531] width 24 height 39
click at [695, 536] on div "Next slide" at bounding box center [688, 531] width 24 height 39
